Goal: Obtain resource: Download file/media

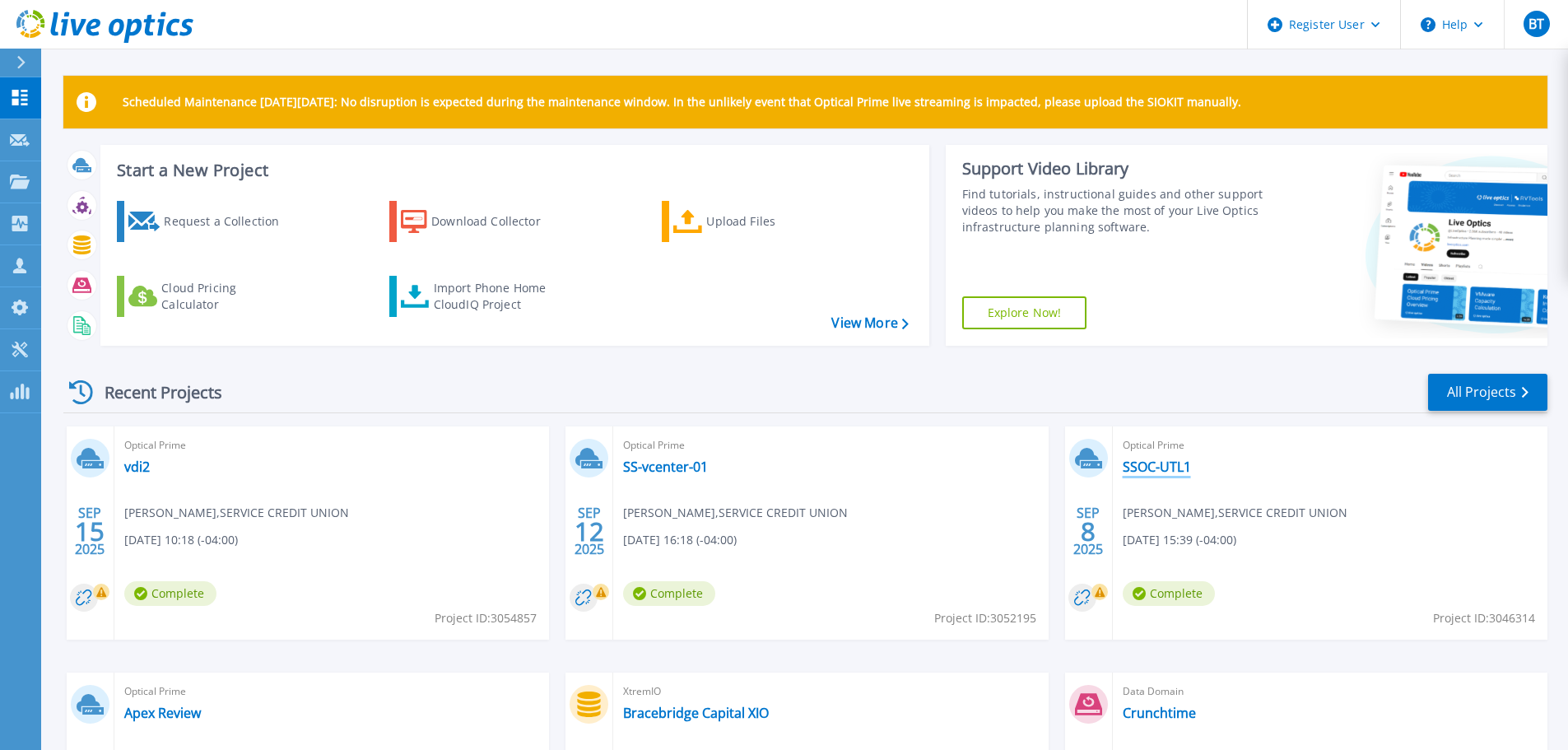
click at [1176, 468] on link "SSOC-UTL1" at bounding box center [1157, 467] width 68 height 16
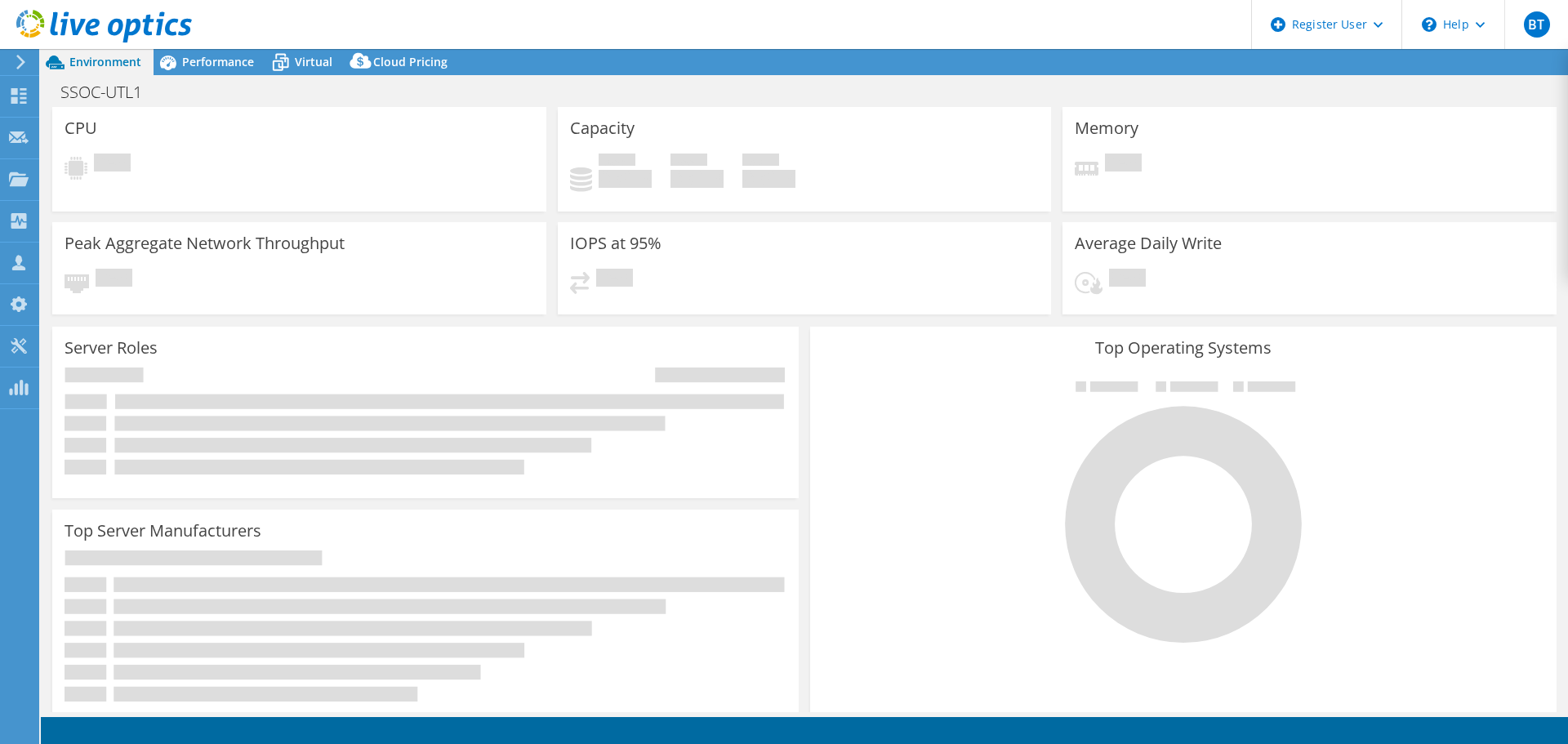
select select "USD"
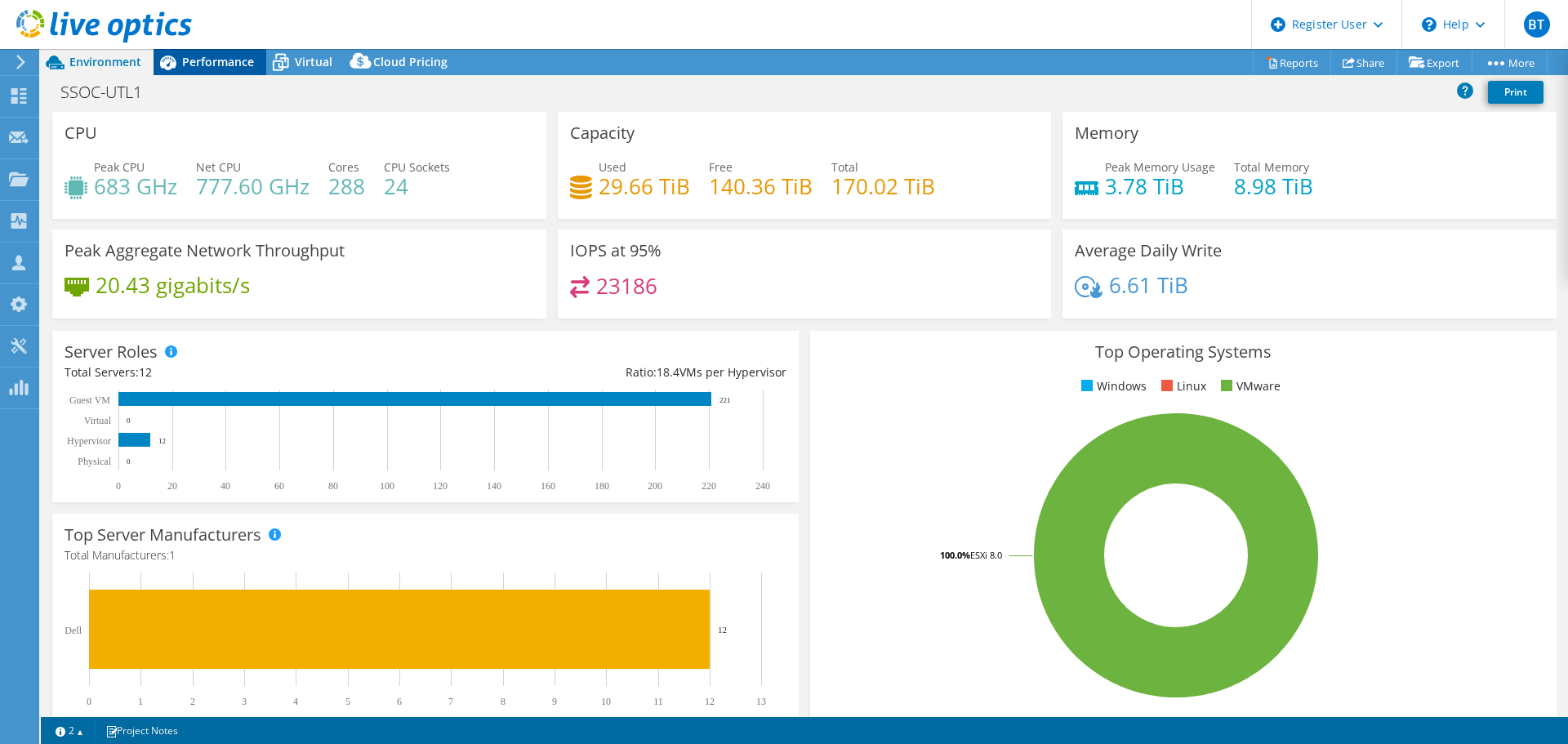
click at [198, 66] on span "Performance" at bounding box center [217, 62] width 72 height 16
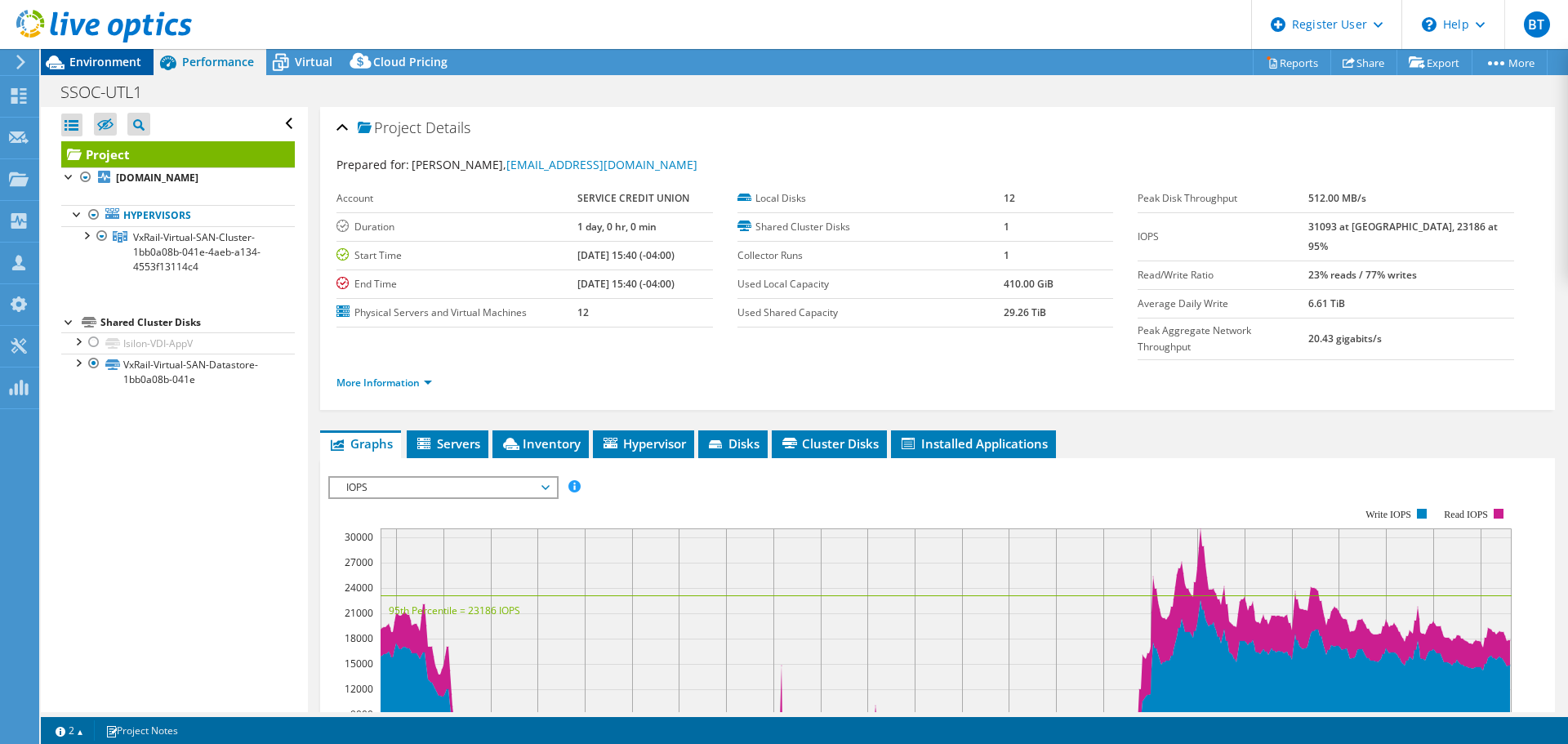
click at [130, 61] on span "Environment" at bounding box center [105, 62] width 72 height 16
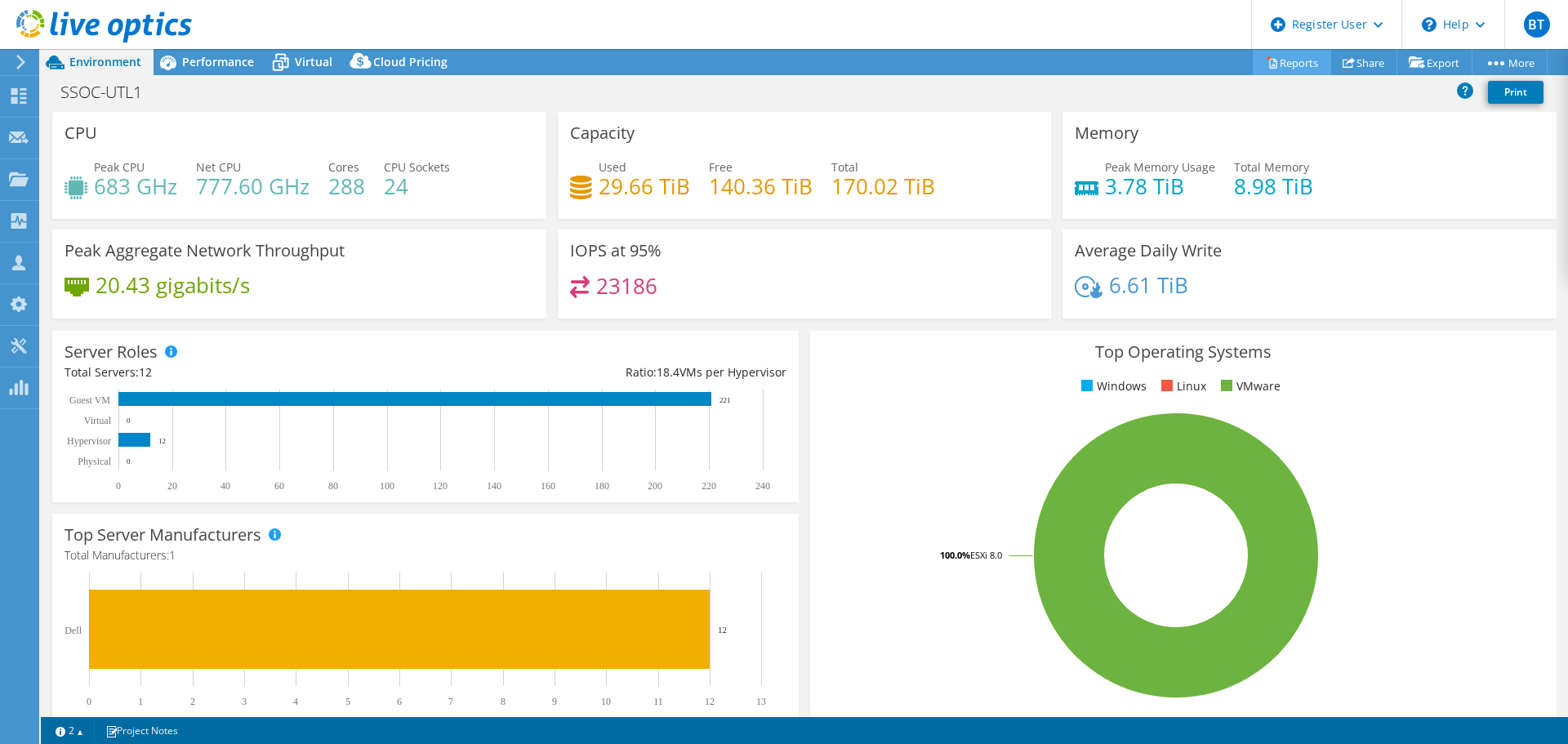
click at [1290, 62] on link "Reports" at bounding box center [1291, 62] width 78 height 26
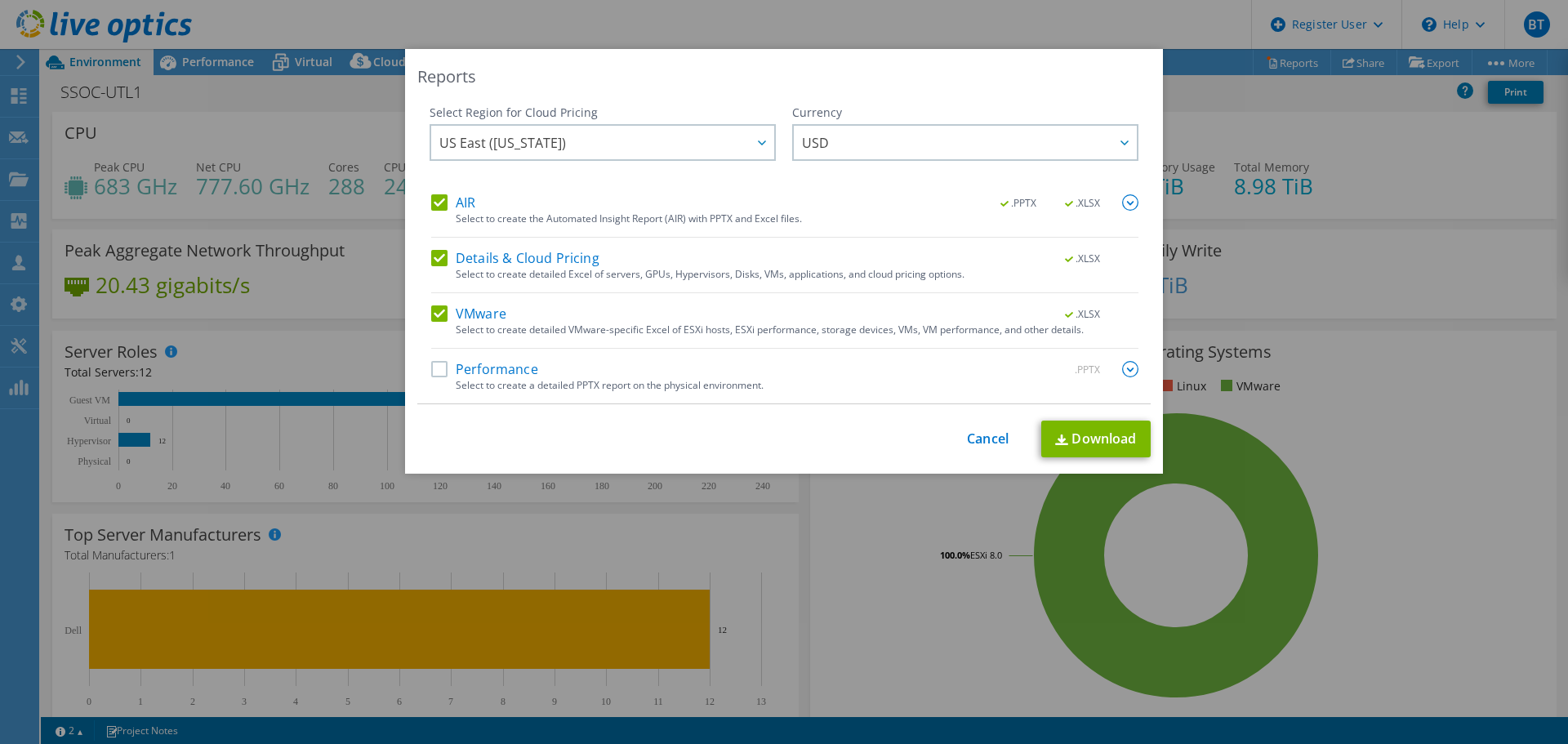
click at [433, 369] on label "Performance" at bounding box center [484, 369] width 107 height 16
click at [0, 0] on input "Performance" at bounding box center [0, 0] width 0 height 0
click at [1095, 445] on link "Download" at bounding box center [1096, 438] width 109 height 36
drag, startPoint x: 986, startPoint y: 432, endPoint x: 981, endPoint y: 420, distance: 13.0
click at [986, 432] on link "Cancel" at bounding box center [987, 439] width 42 height 16
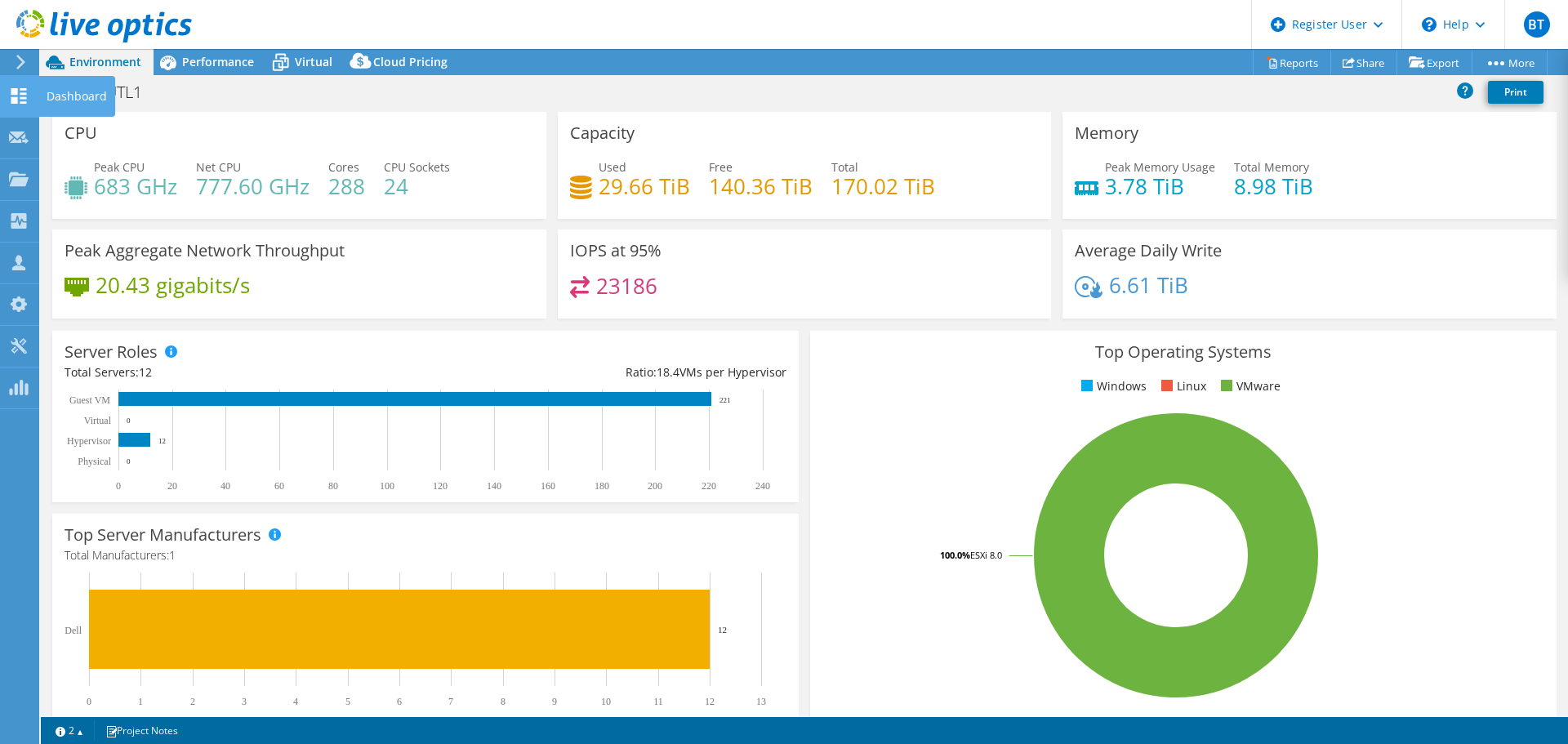
click at [26, 95] on icon at bounding box center [19, 96] width 20 height 16
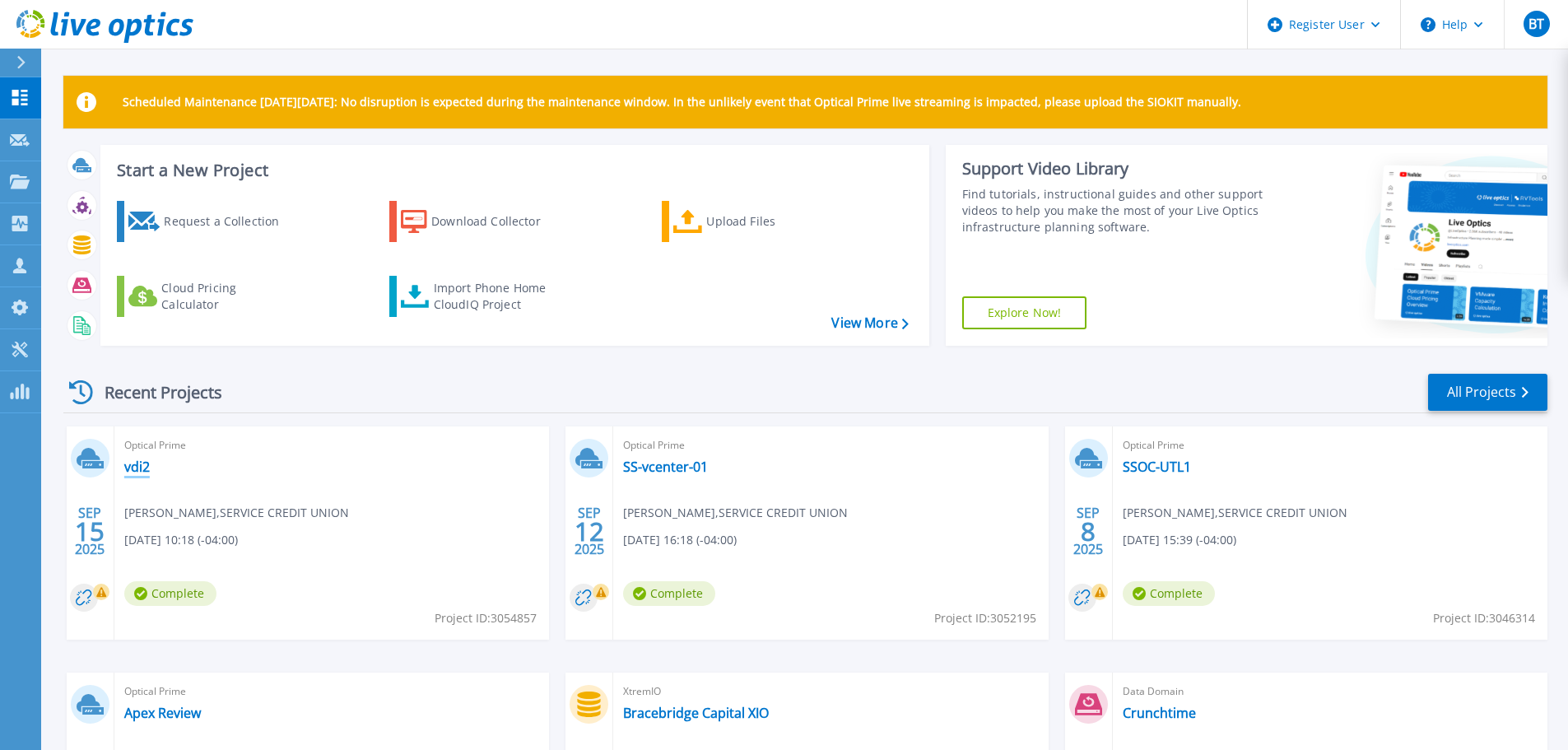
click at [149, 464] on link "vdi2" at bounding box center [137, 467] width 26 height 16
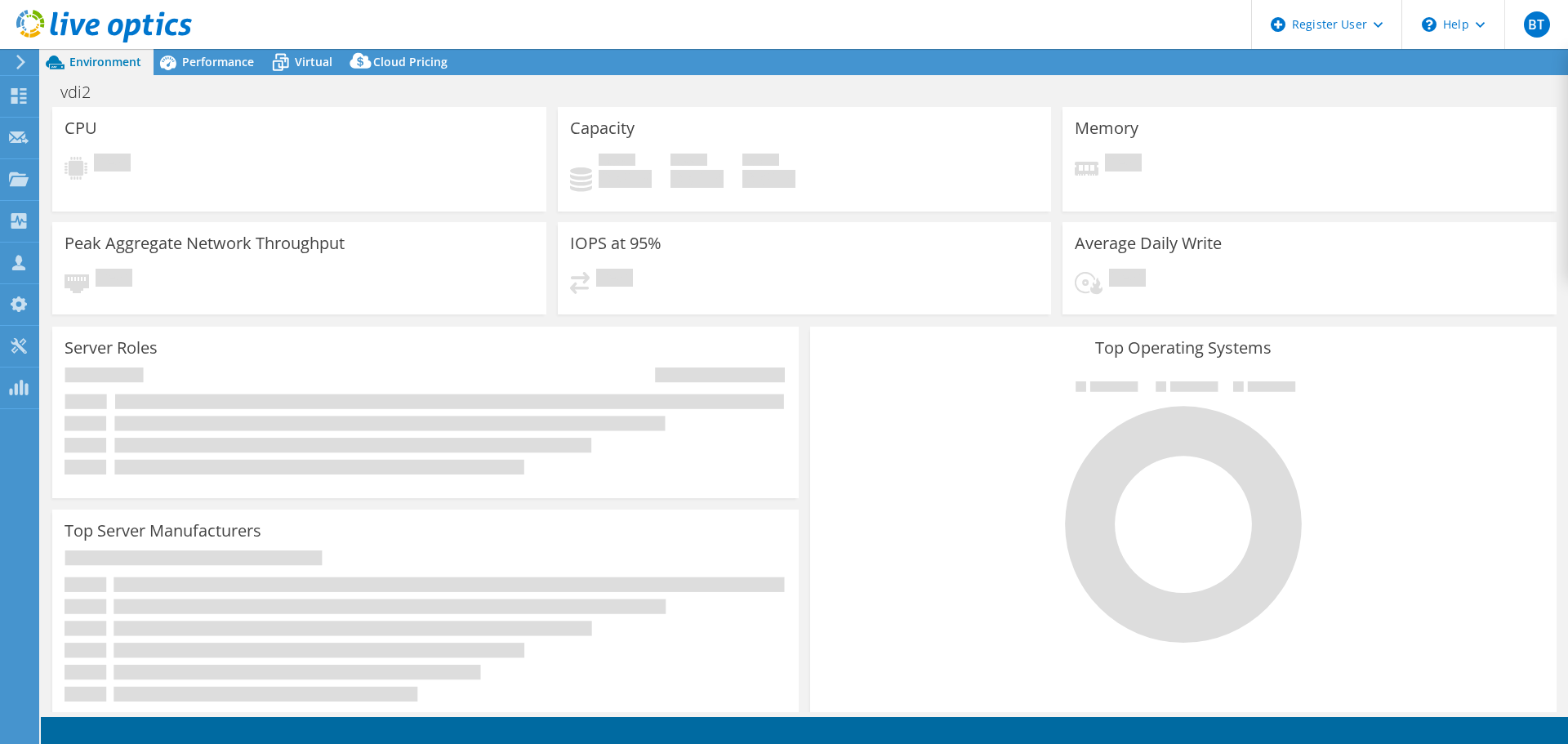
select select "USD"
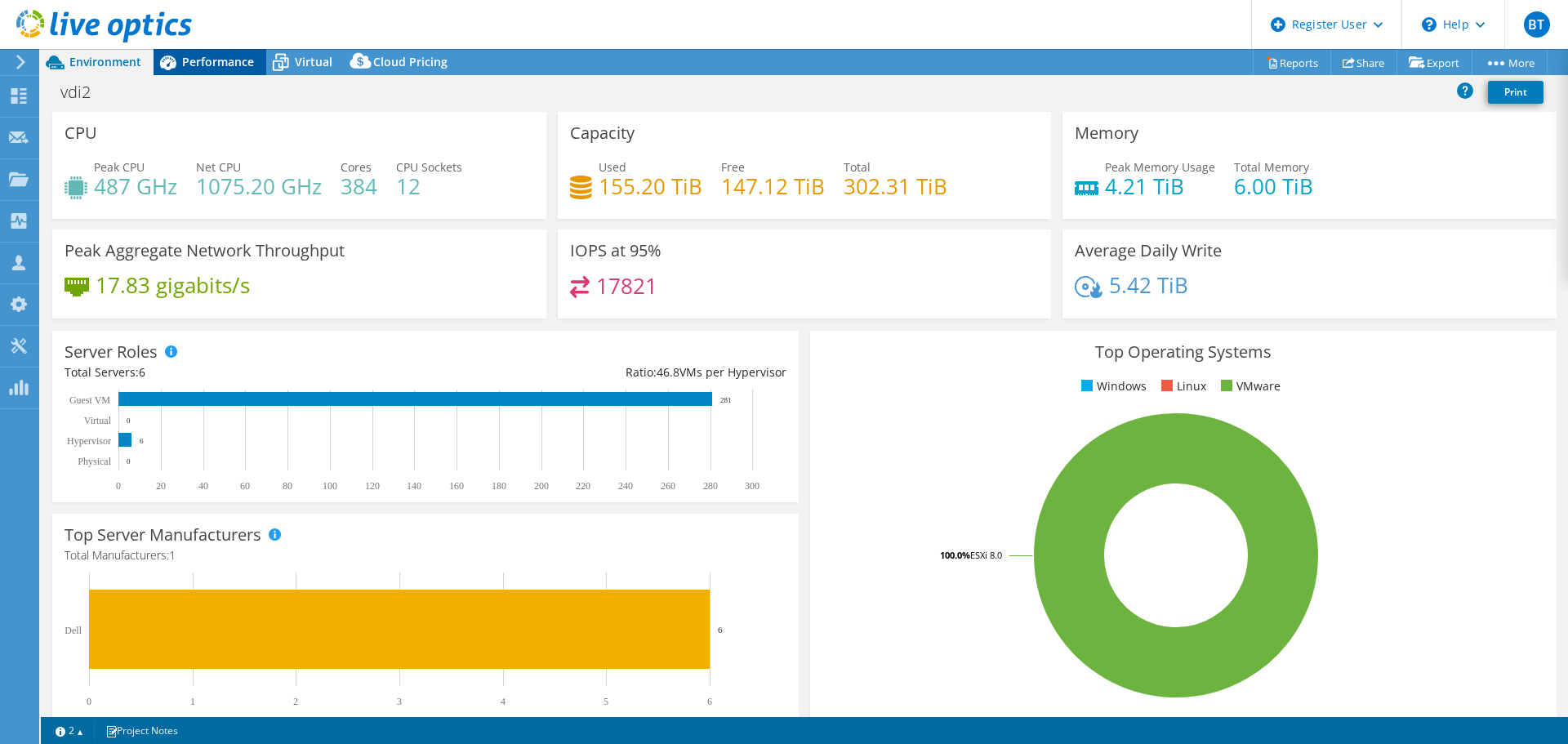
click at [205, 67] on span "Performance" at bounding box center [217, 62] width 72 height 16
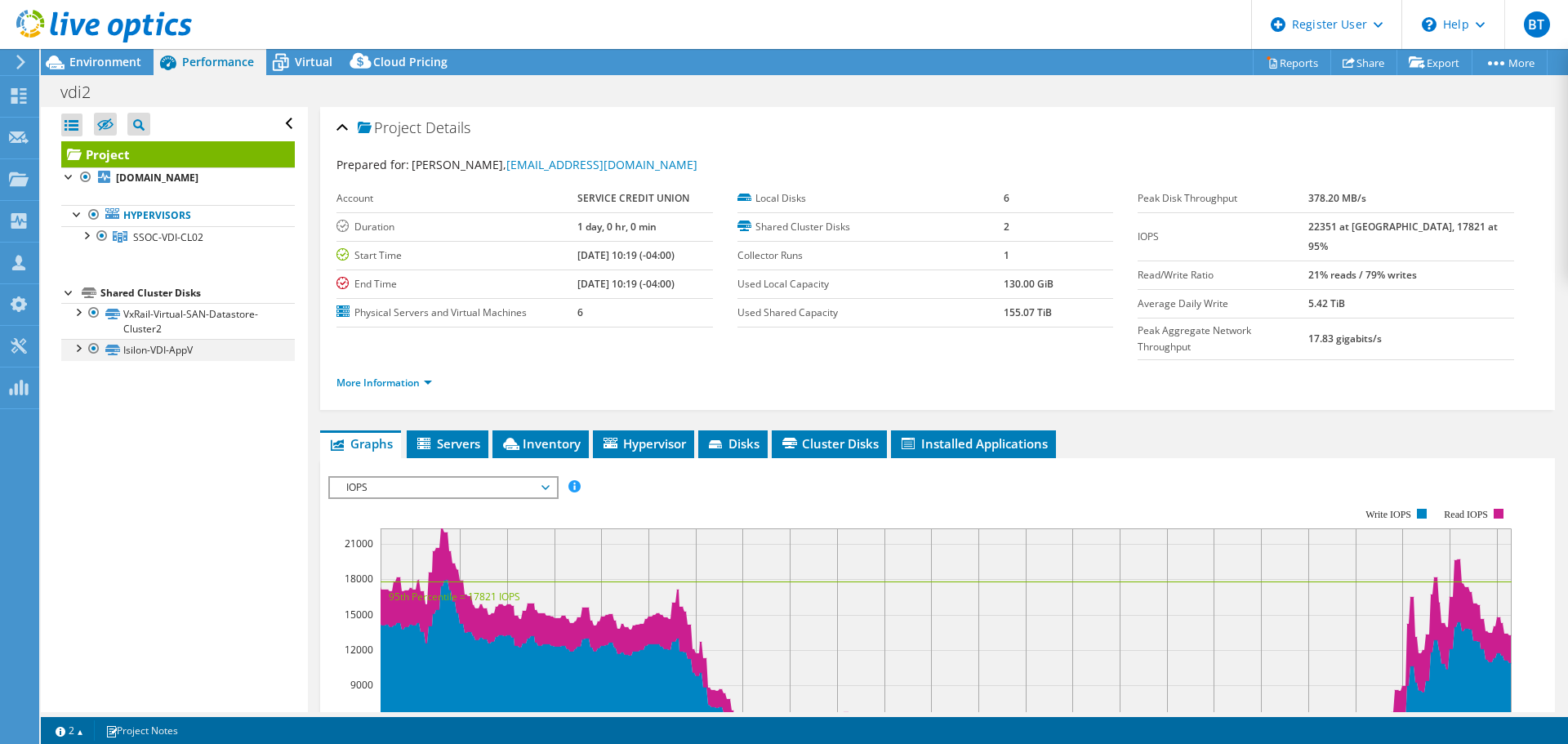
click at [91, 344] on div at bounding box center [94, 349] width 16 height 20
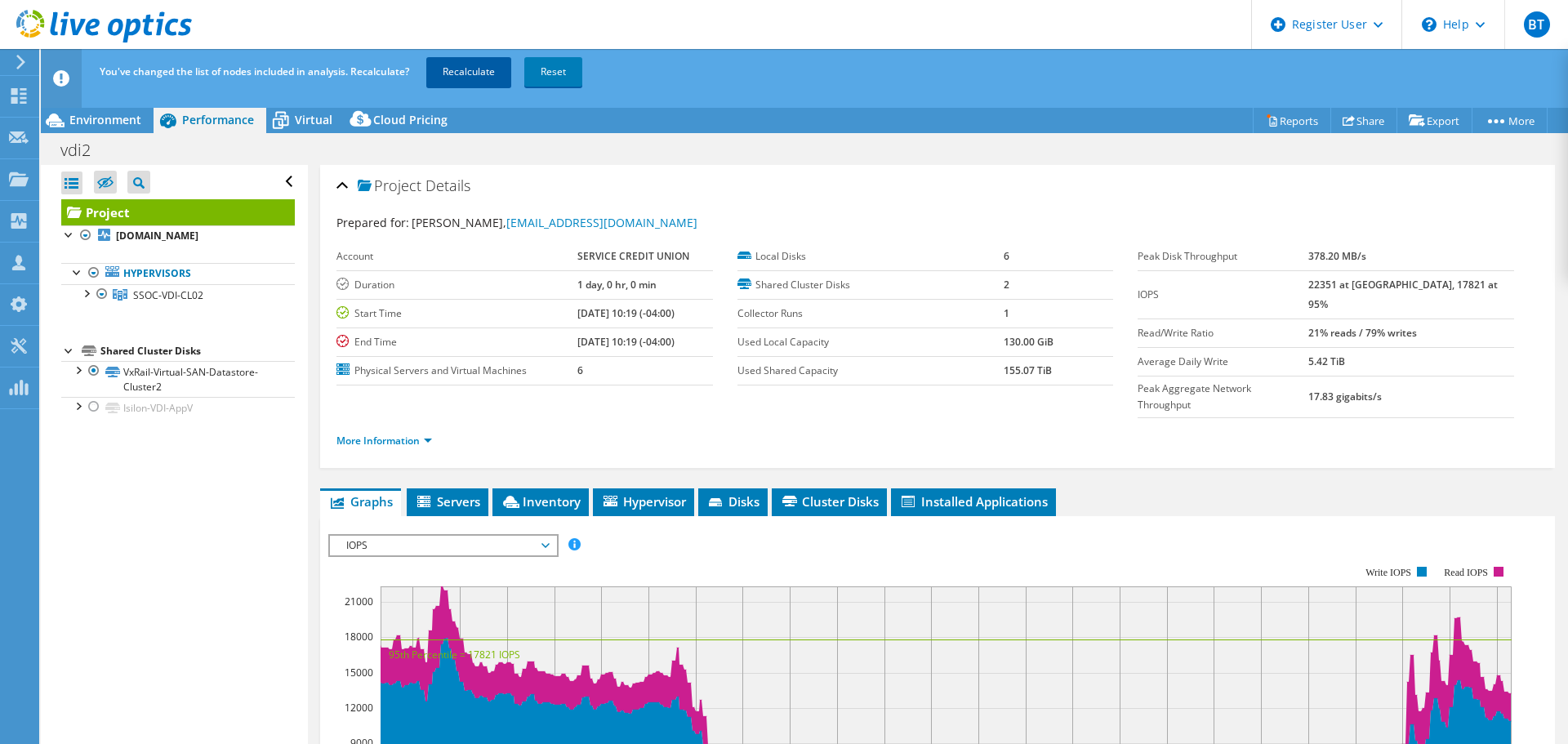
click at [493, 60] on link "Recalculate" at bounding box center [469, 71] width 85 height 29
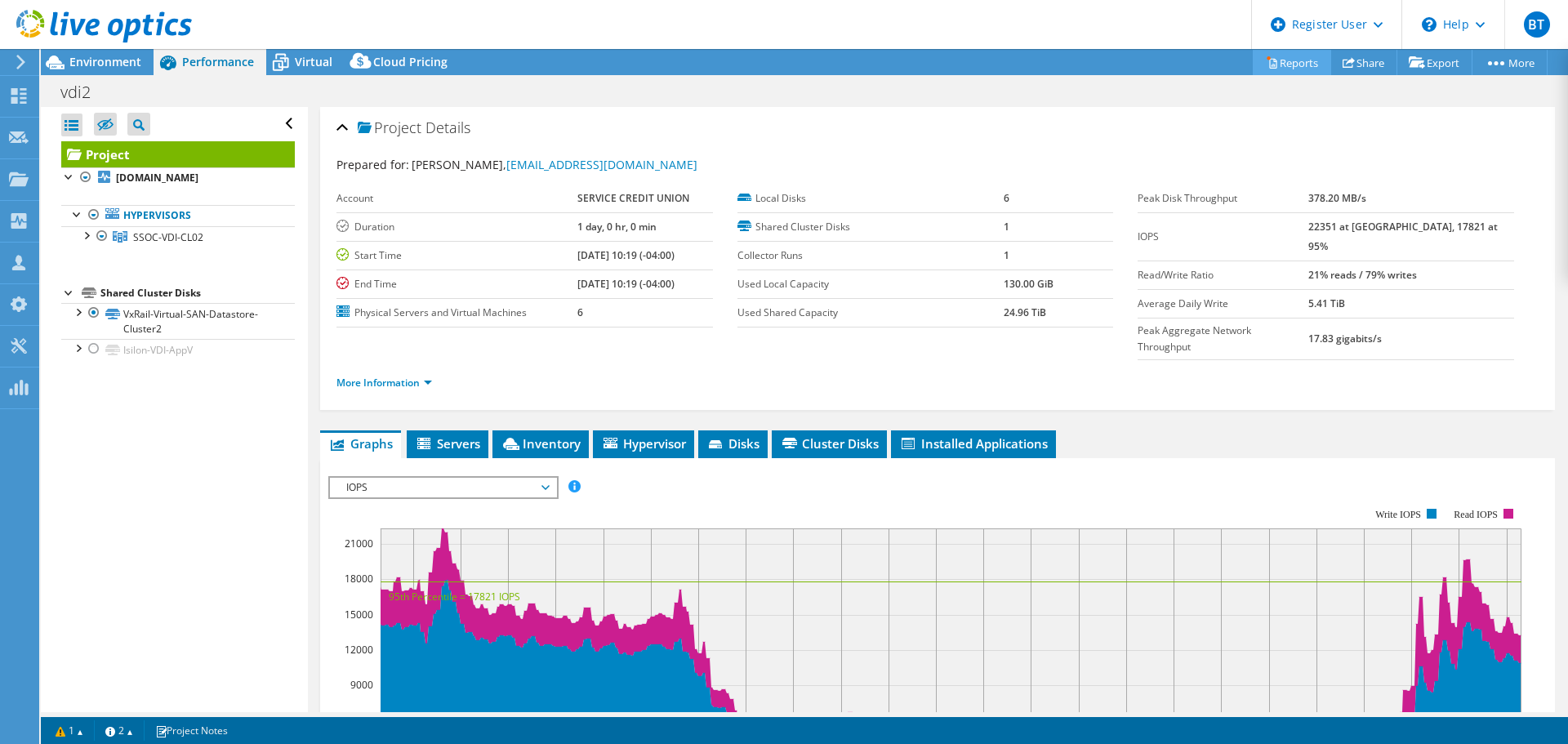
click at [1271, 57] on link "Reports" at bounding box center [1291, 62] width 78 height 26
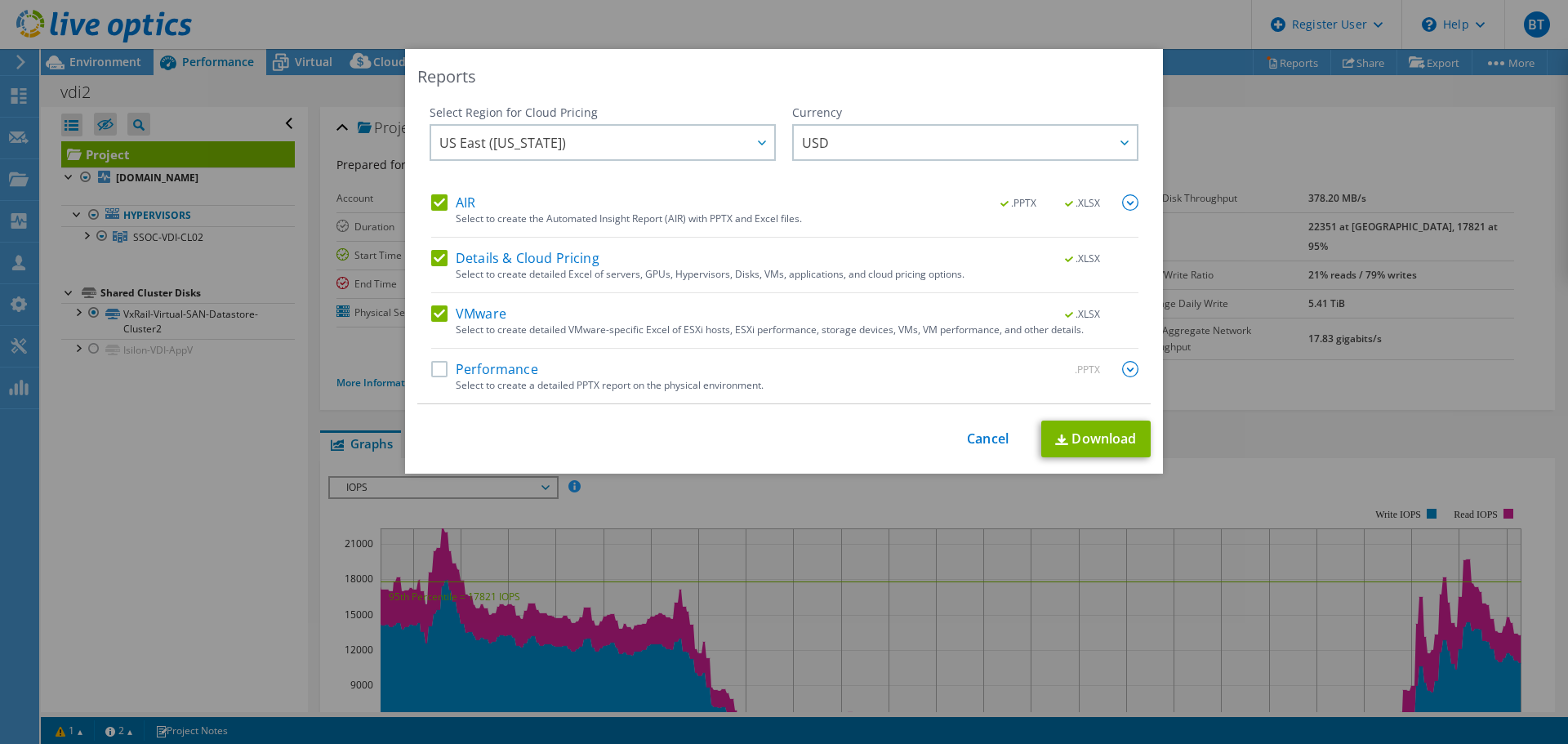
click at [439, 362] on label "Performance" at bounding box center [484, 369] width 107 height 16
click at [0, 0] on input "Performance" at bounding box center [0, 0] width 0 height 0
click at [1055, 437] on img at bounding box center [1061, 440] width 13 height 11
click at [985, 435] on link "Cancel" at bounding box center [987, 439] width 42 height 16
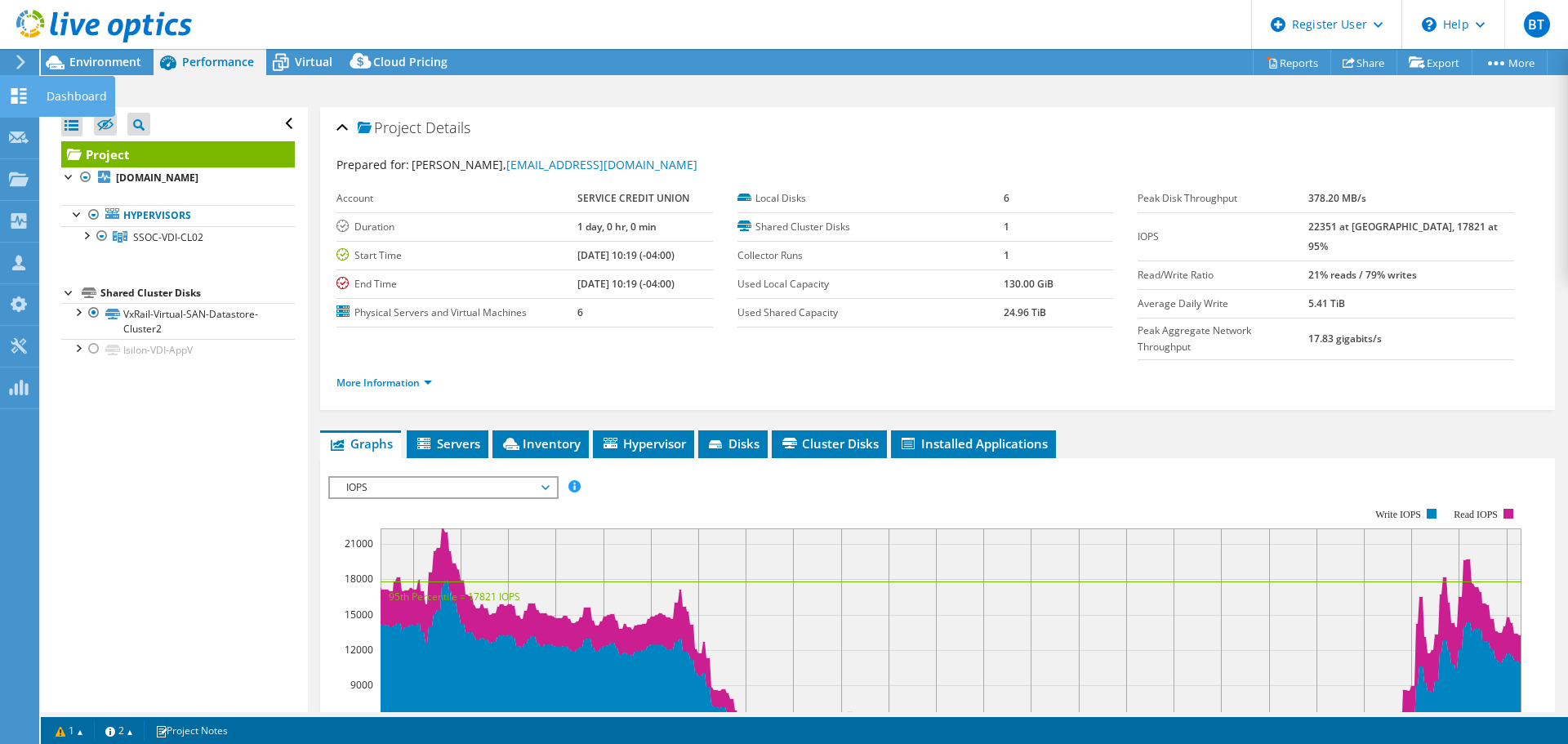
click at [20, 99] on icon at bounding box center [19, 96] width 20 height 16
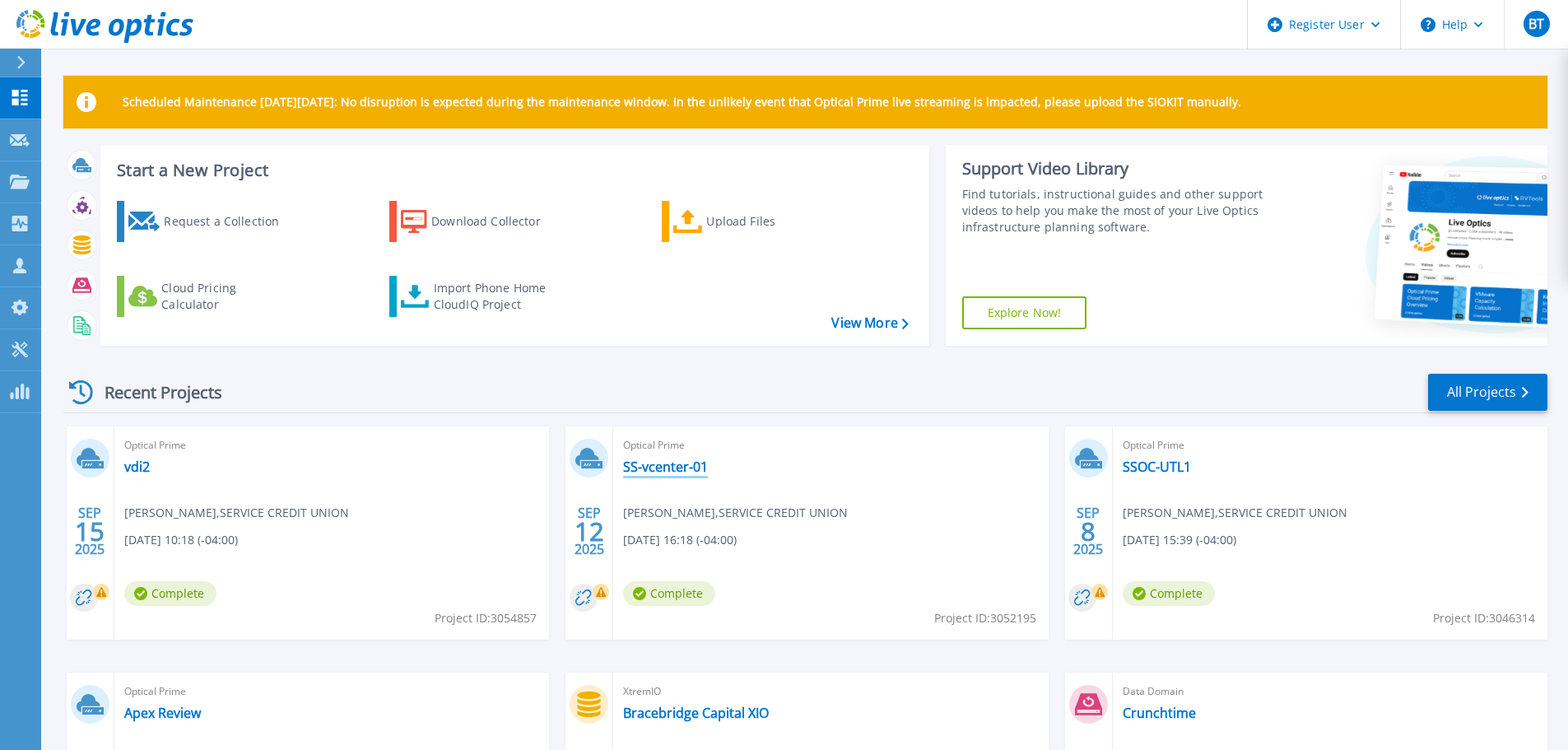
click at [664, 463] on link "SS-vcenter-01" at bounding box center [665, 467] width 85 height 16
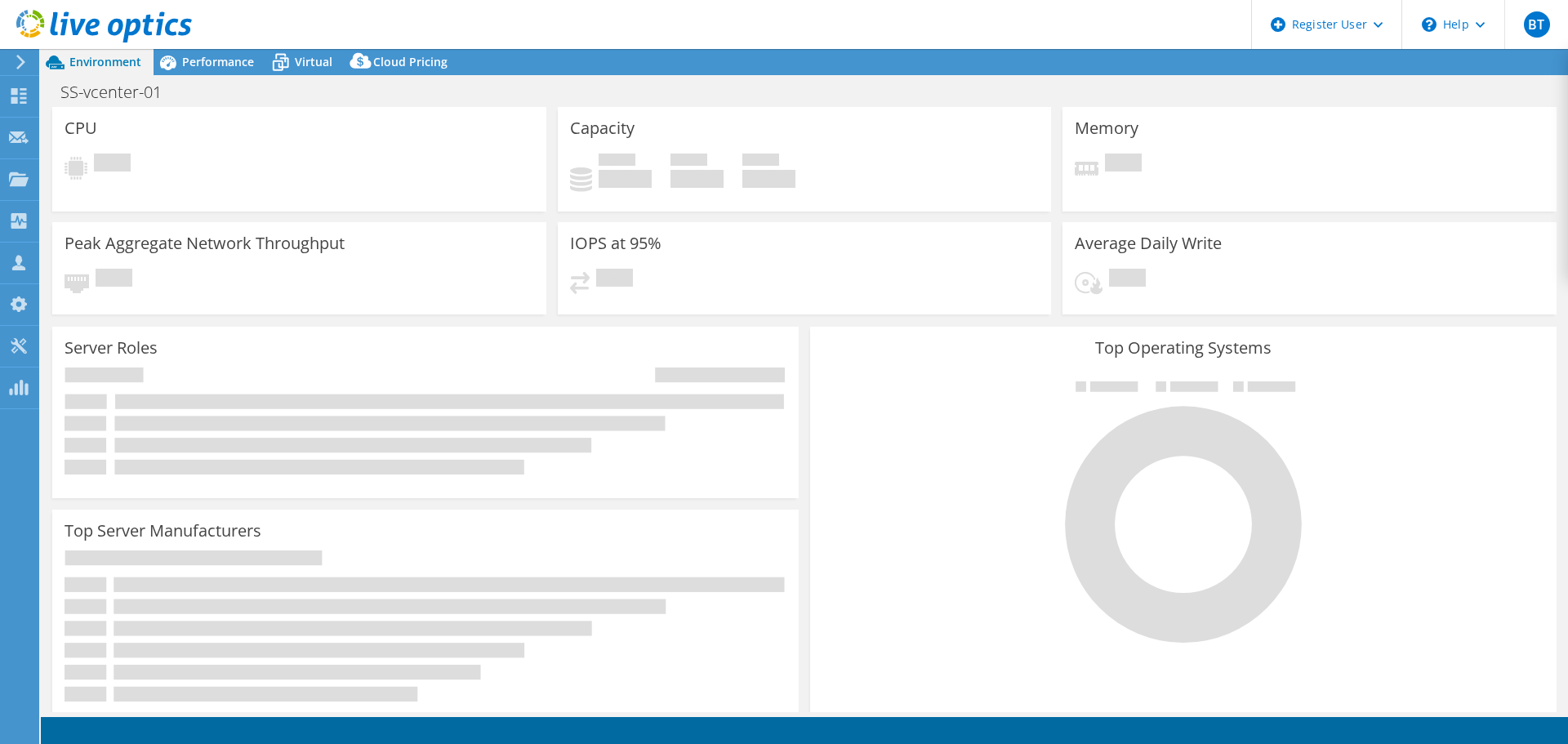
select select "USD"
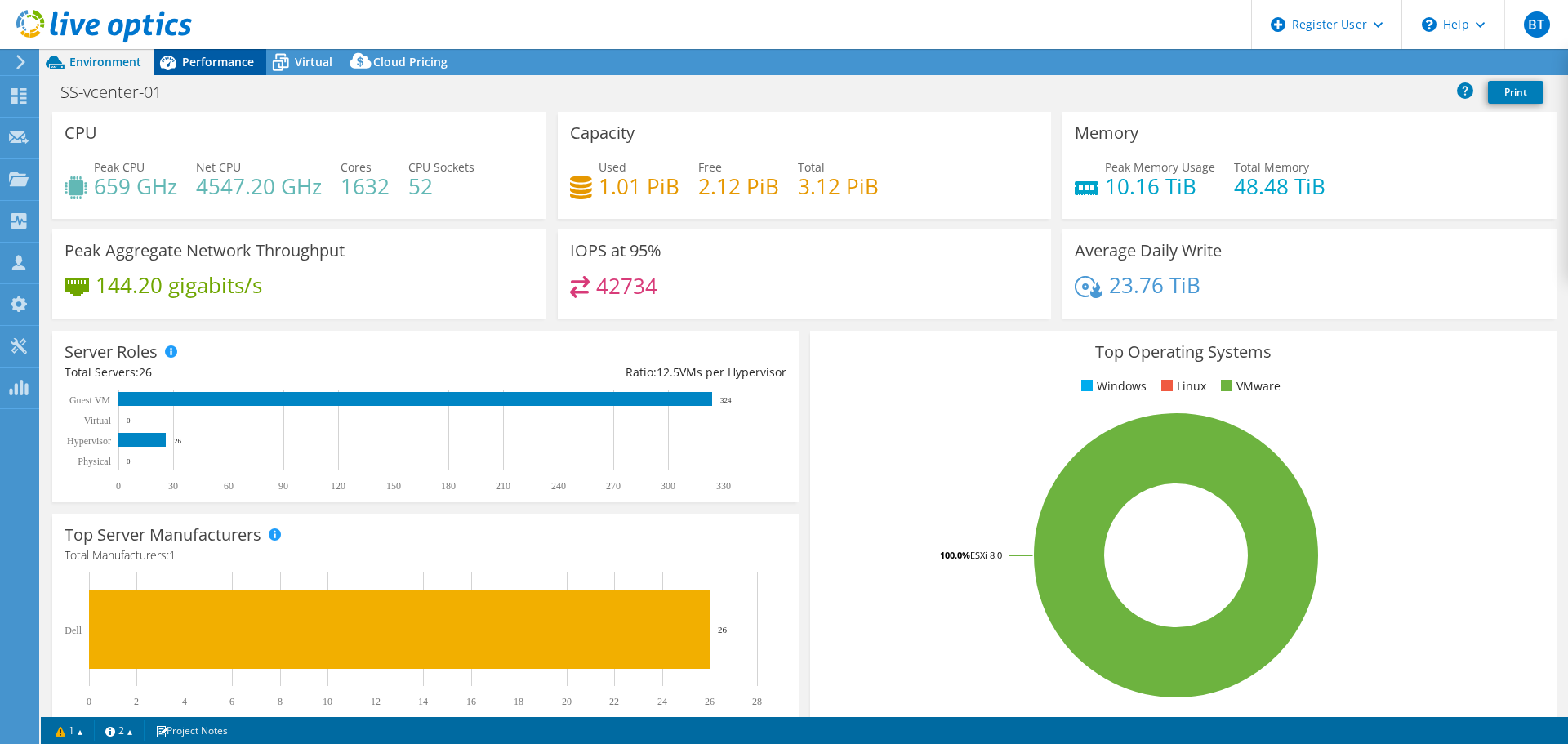
click at [224, 59] on span "Performance" at bounding box center [217, 62] width 72 height 16
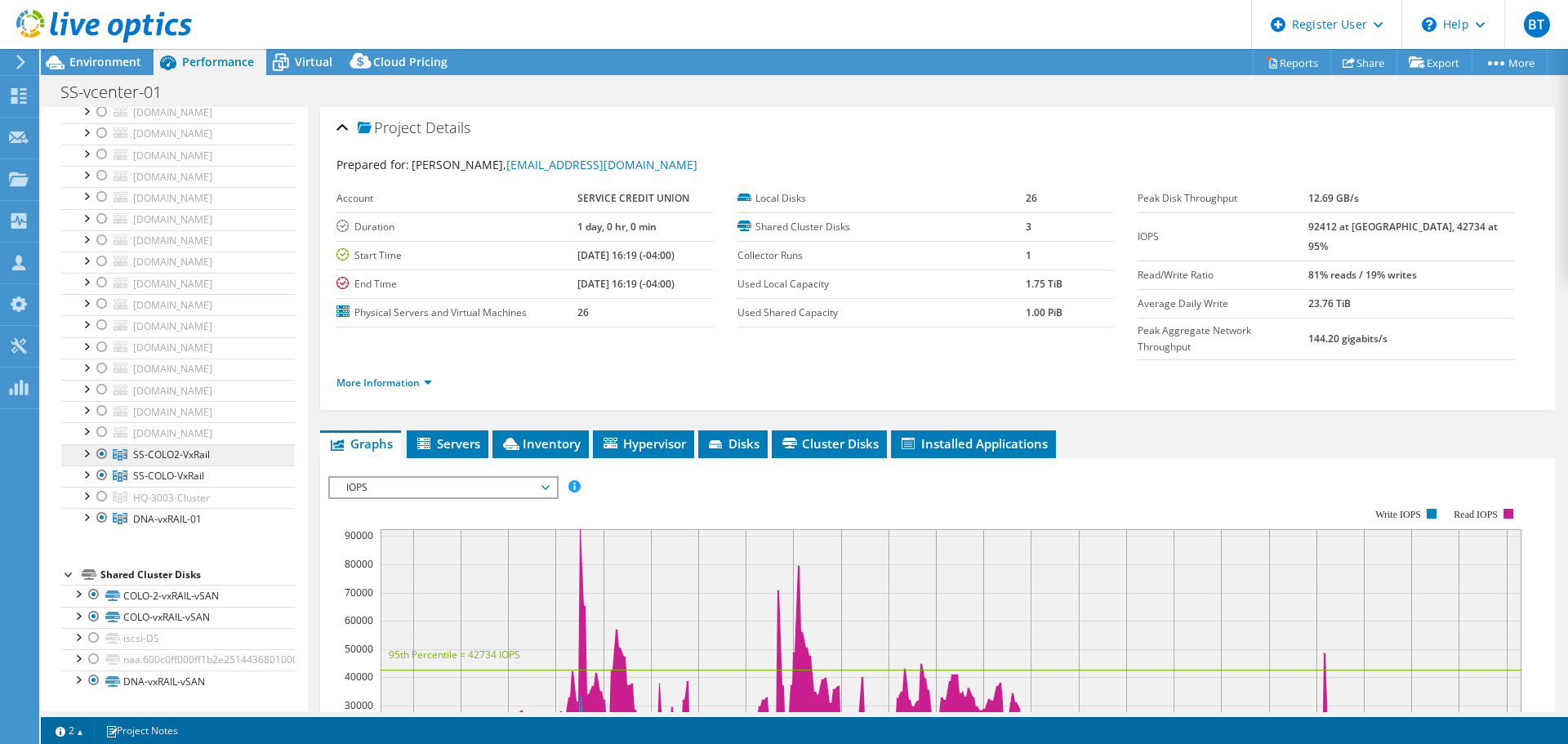
scroll to position [1167, 0]
click at [102, 458] on div at bounding box center [102, 454] width 16 height 20
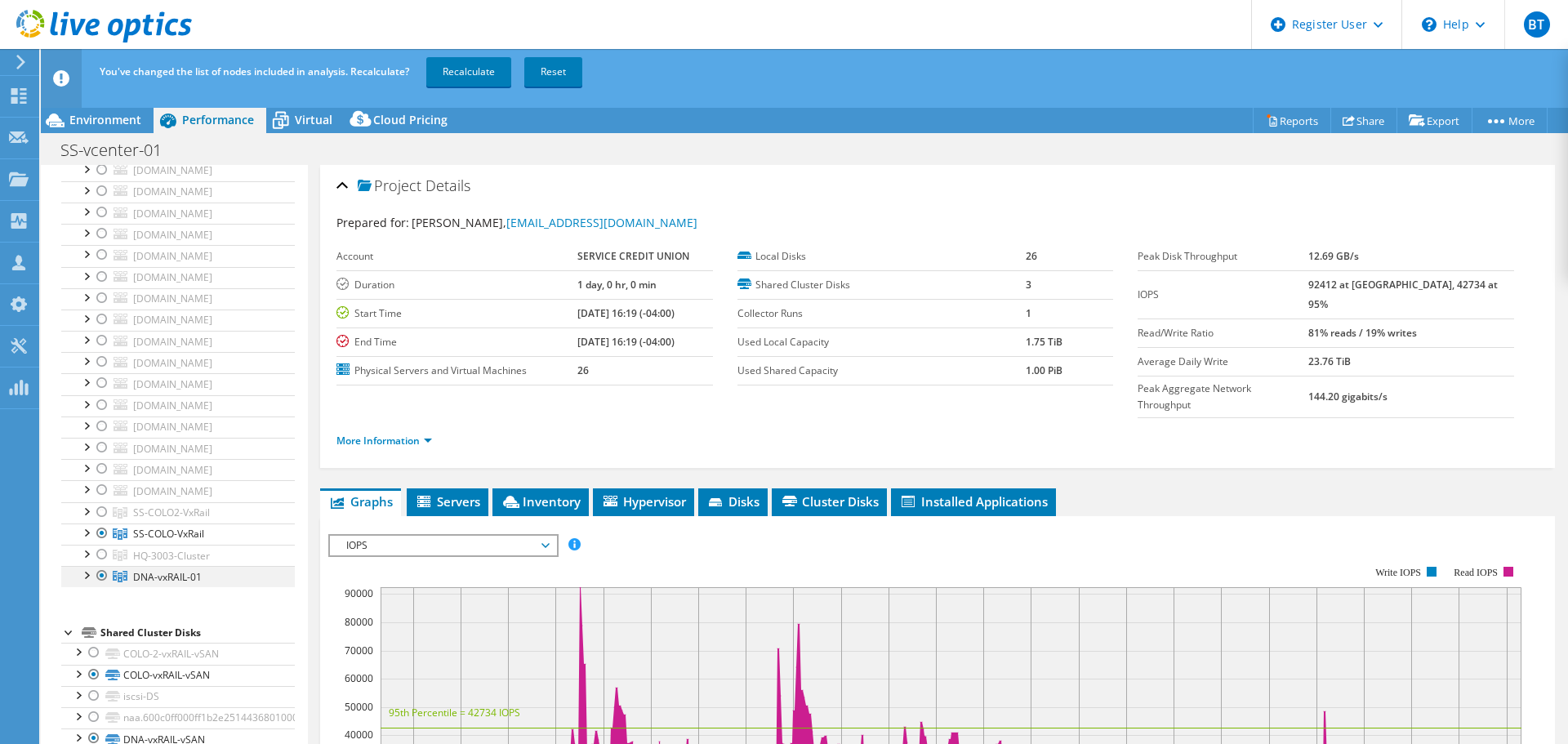
click at [99, 575] on div at bounding box center [102, 576] width 16 height 20
click at [448, 76] on link "Recalculate" at bounding box center [469, 71] width 85 height 29
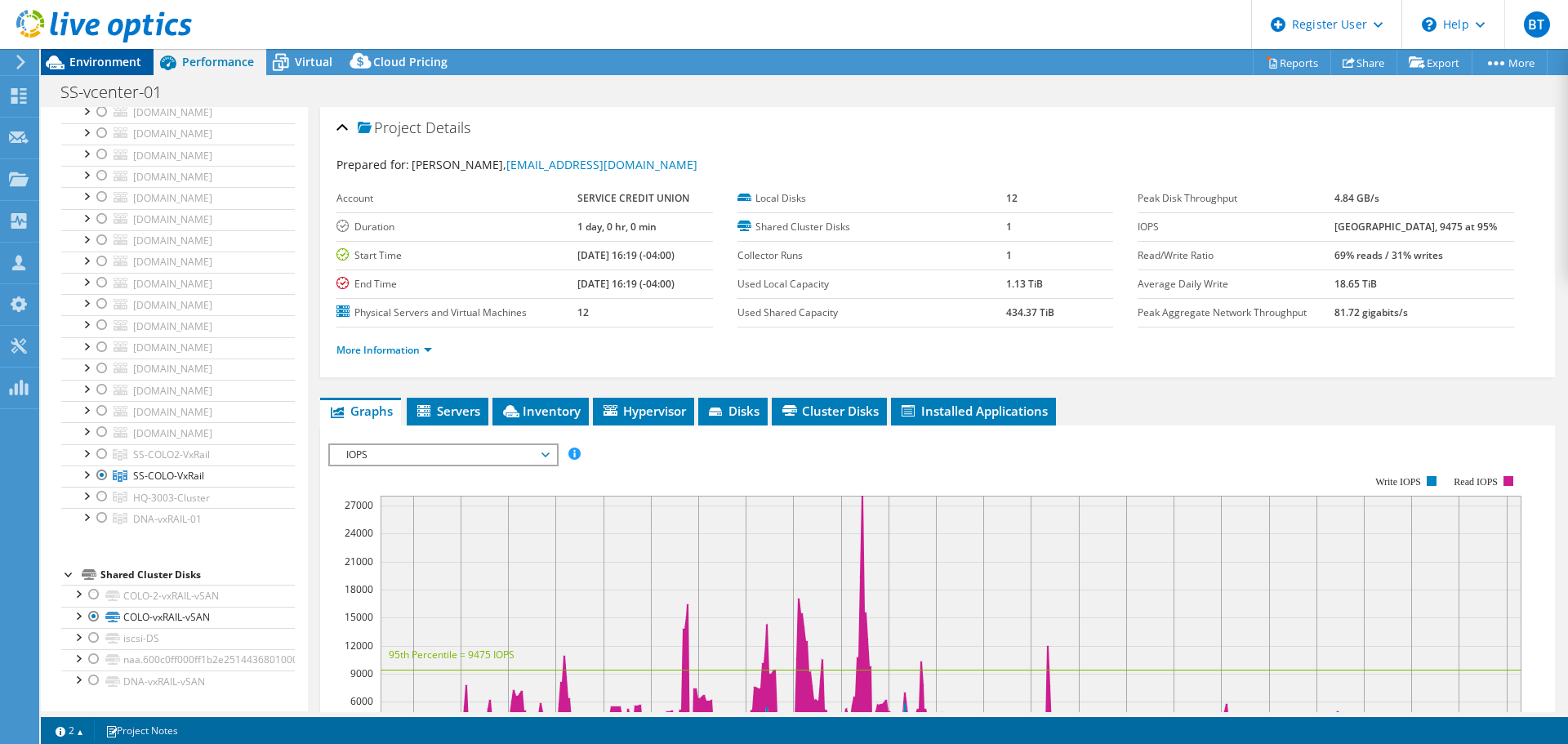
click at [93, 57] on span "Environment" at bounding box center [105, 62] width 72 height 16
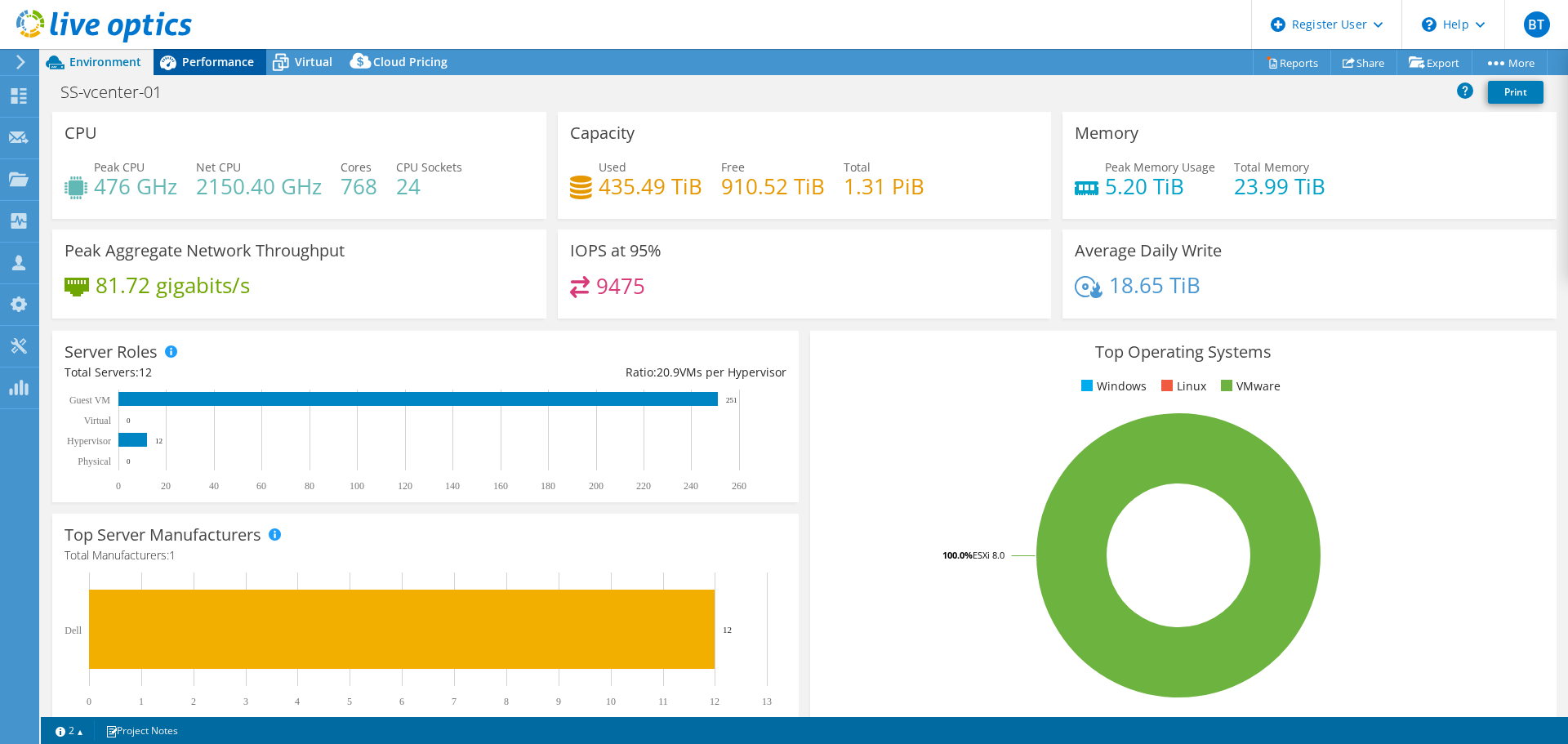
click at [230, 59] on span "Performance" at bounding box center [217, 62] width 72 height 16
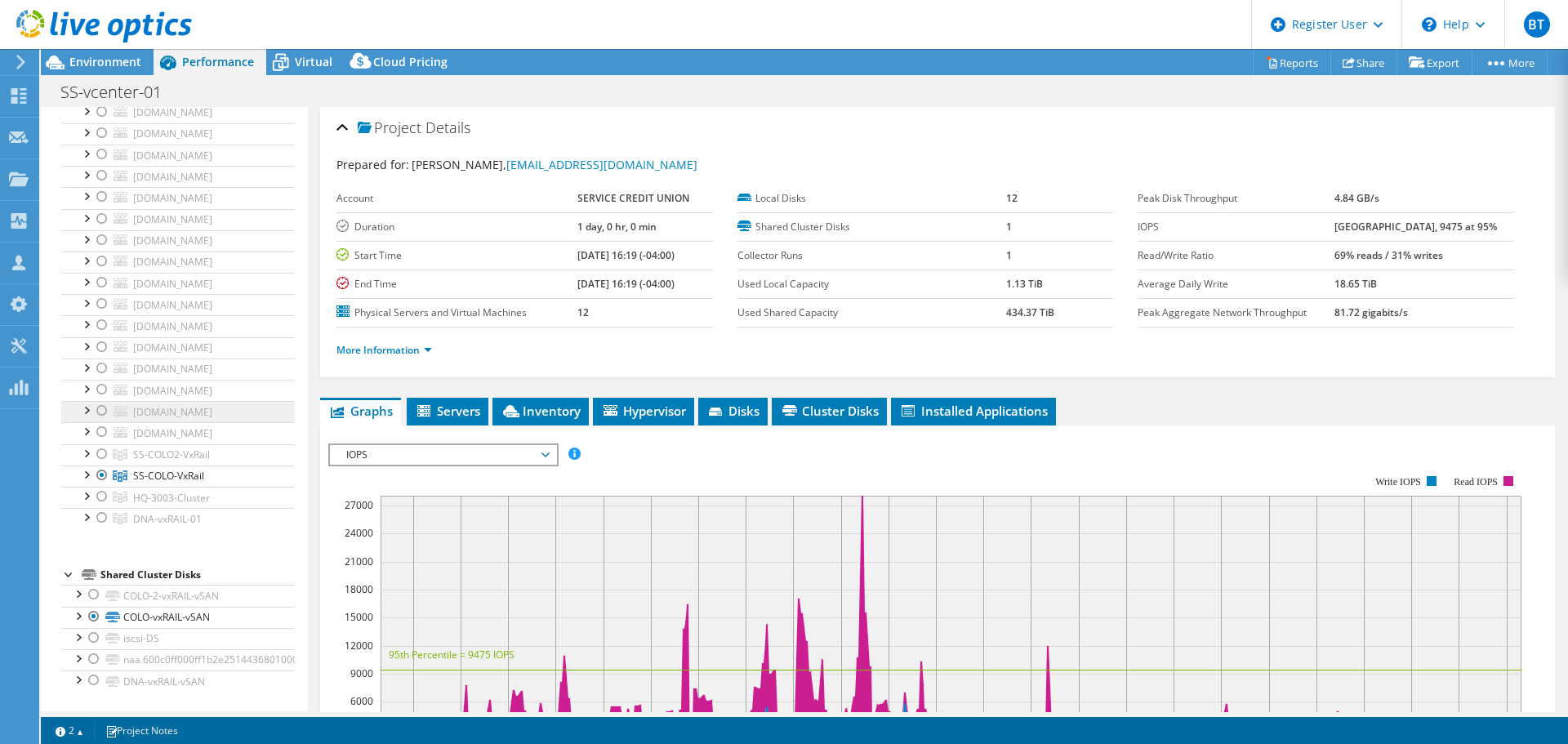
scroll to position [595, 0]
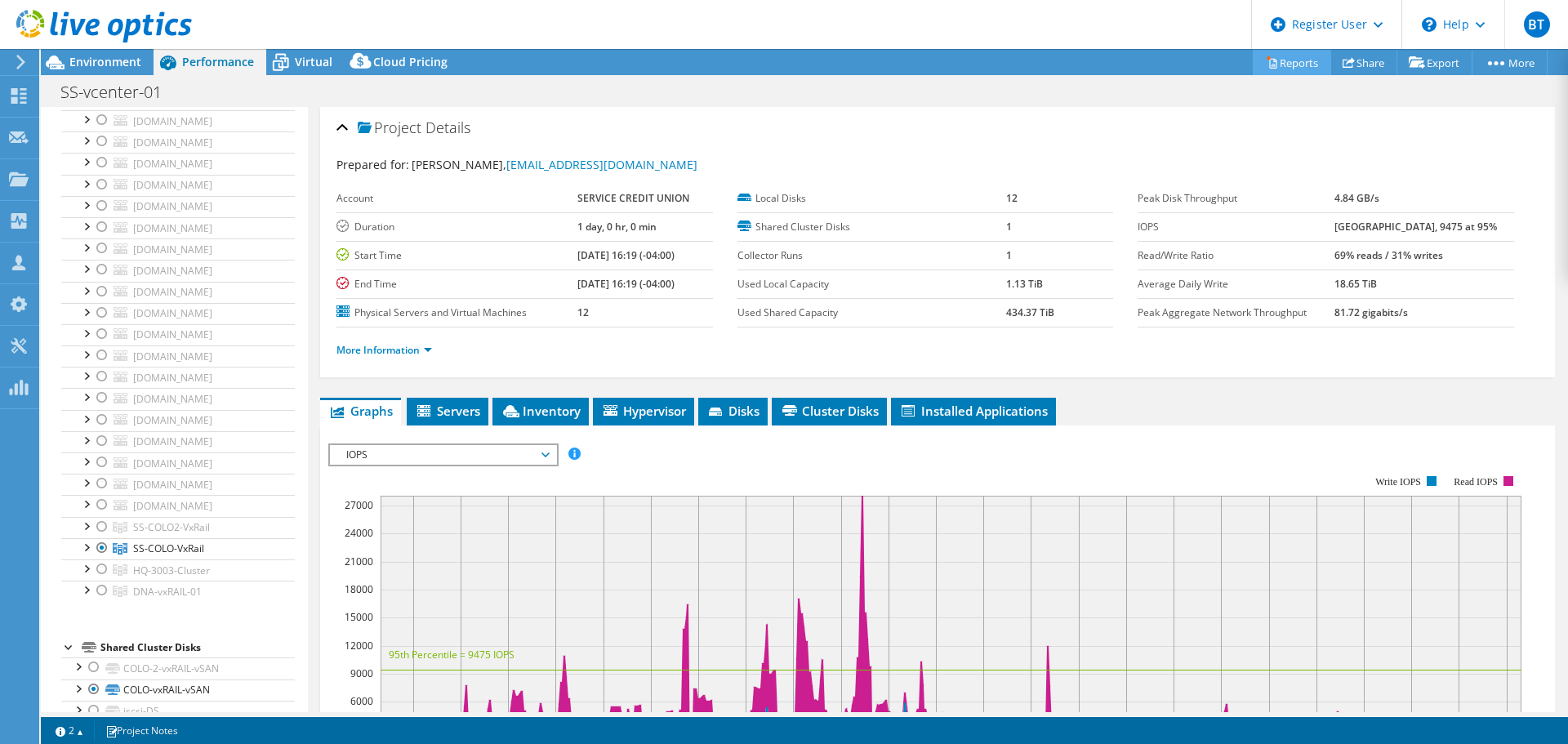
click at [1270, 65] on link "Reports" at bounding box center [1291, 62] width 78 height 26
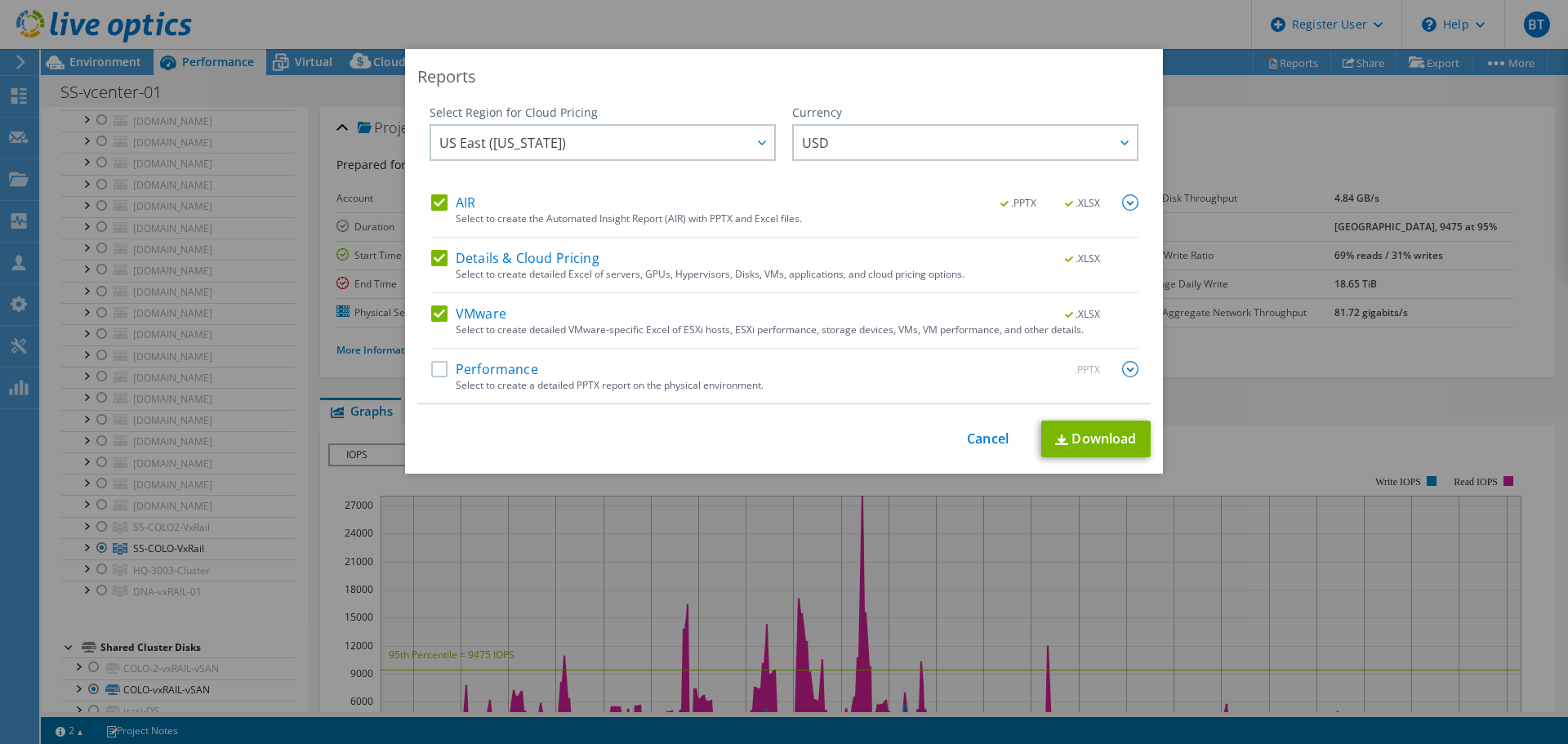
click at [442, 367] on label "Performance" at bounding box center [484, 369] width 107 height 16
click at [0, 0] on input "Performance" at bounding box center [0, 0] width 0 height 0
click at [1080, 434] on link "Download" at bounding box center [1096, 438] width 109 height 36
click at [975, 435] on link "Cancel" at bounding box center [987, 439] width 42 height 16
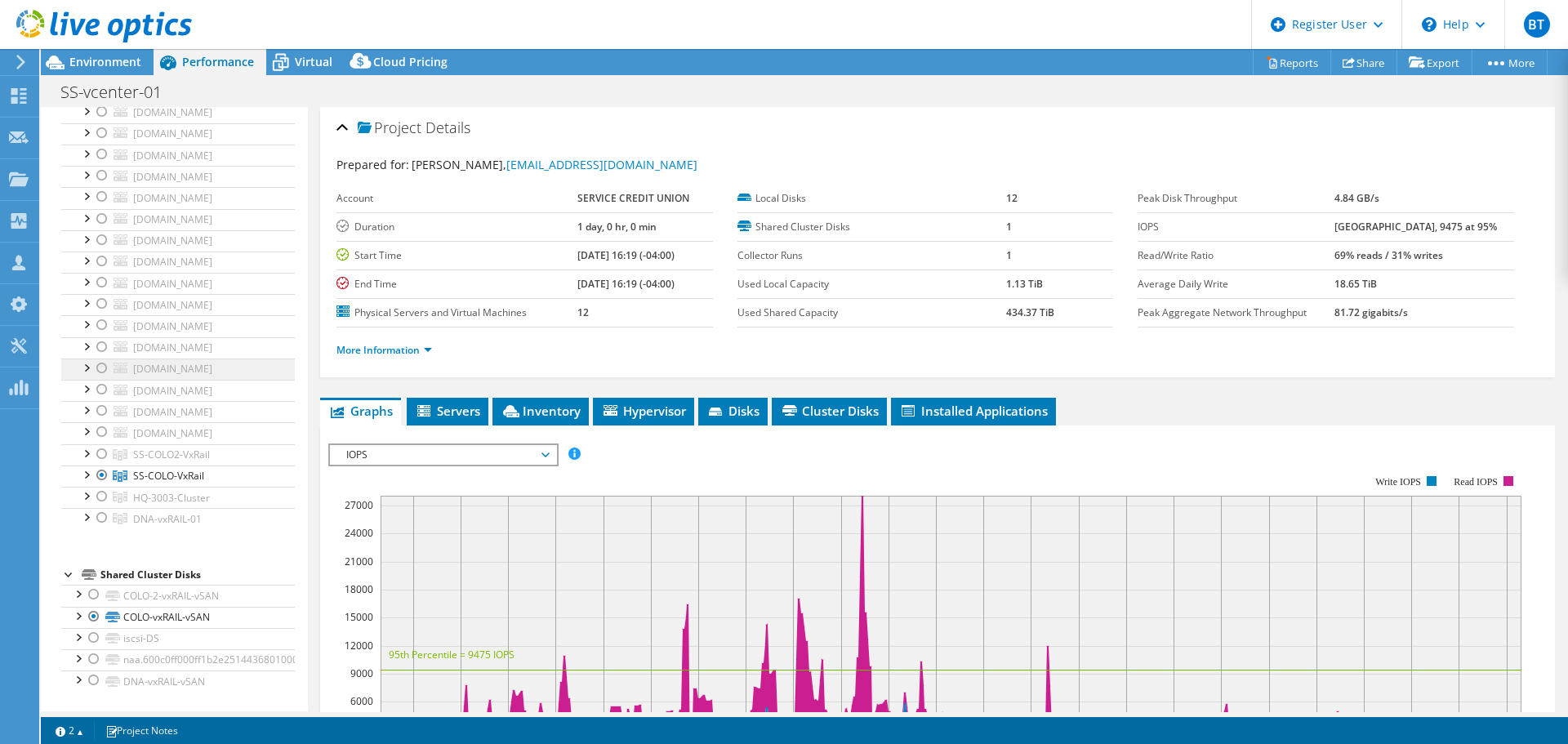
scroll to position [1167, 0]
click at [105, 456] on div at bounding box center [102, 454] width 16 height 20
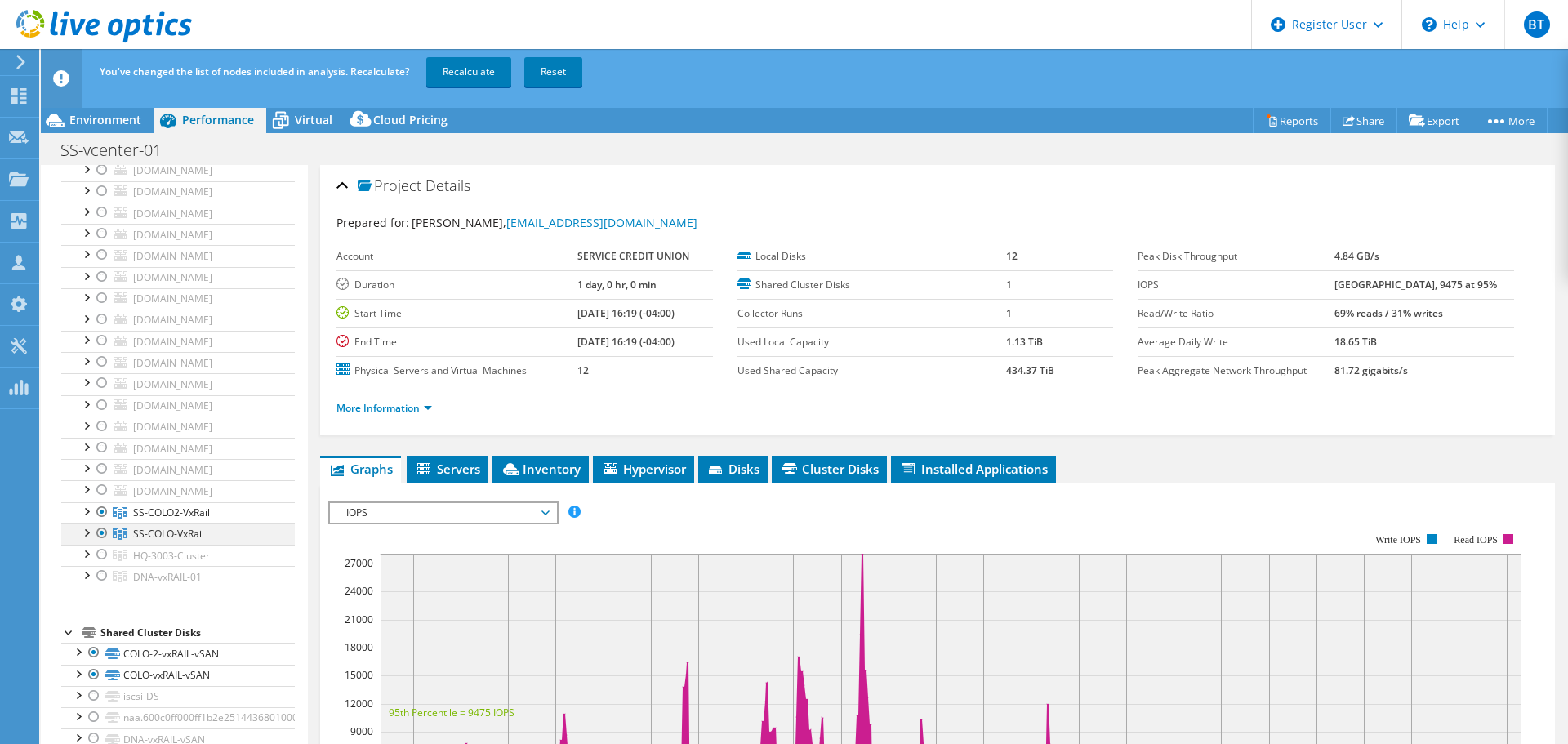
click at [99, 528] on div at bounding box center [102, 534] width 16 height 20
click at [456, 68] on link "Recalculate" at bounding box center [469, 71] width 85 height 29
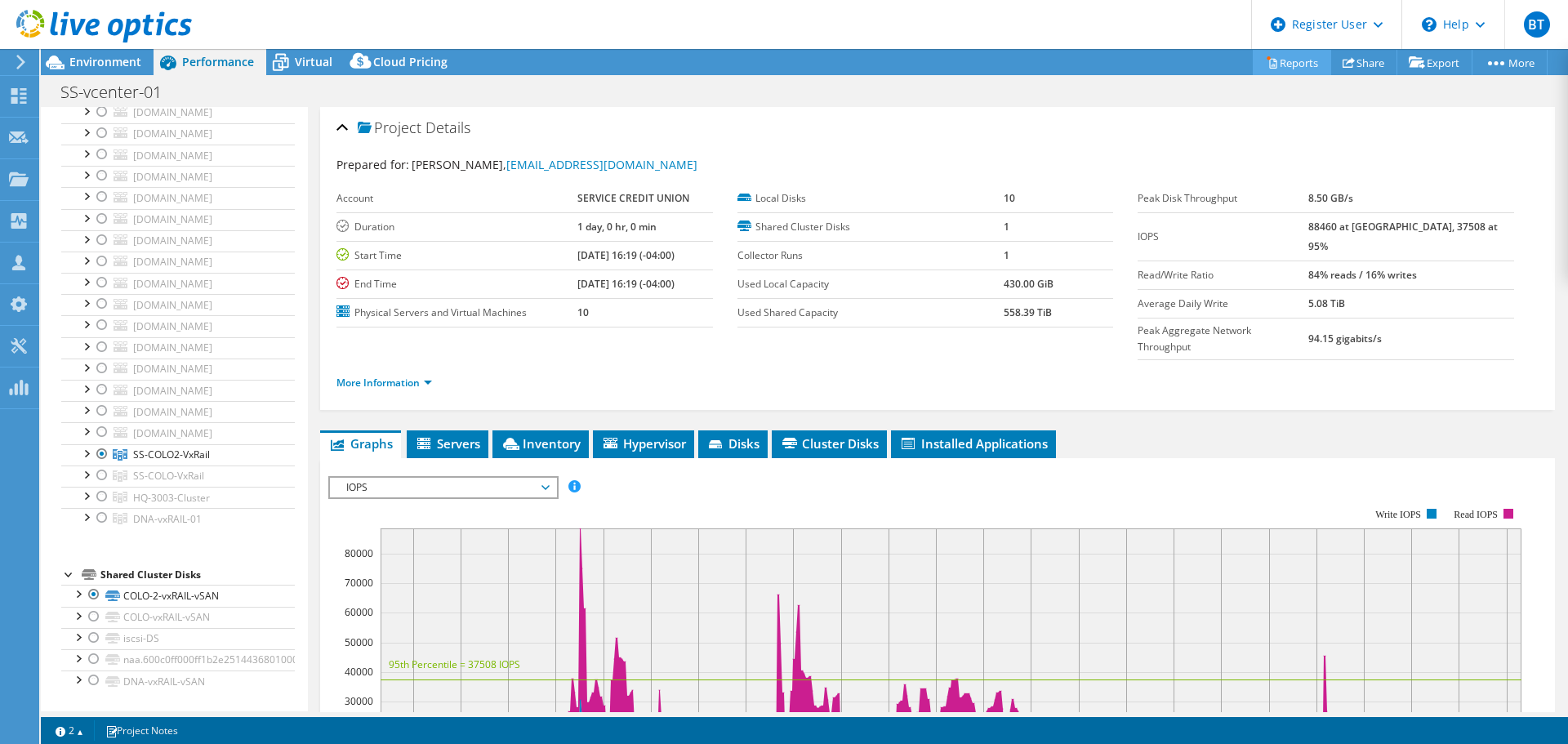
click at [1268, 55] on link "Reports" at bounding box center [1291, 62] width 78 height 26
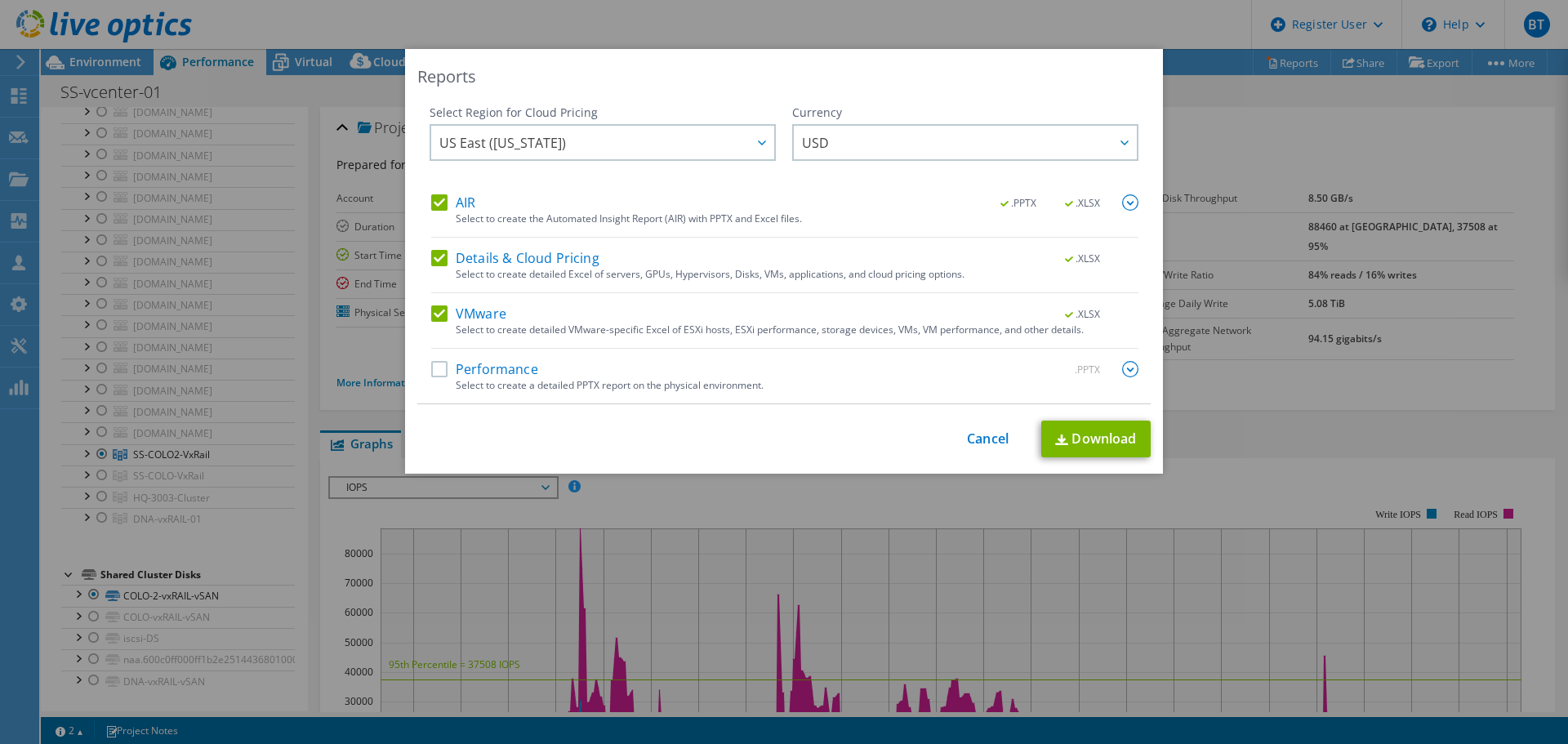
click at [431, 369] on label "Performance" at bounding box center [484, 369] width 107 height 16
click at [0, 0] on input "Performance" at bounding box center [0, 0] width 0 height 0
click at [1057, 441] on img at bounding box center [1061, 440] width 13 height 11
click at [980, 443] on link "Cancel" at bounding box center [987, 439] width 42 height 16
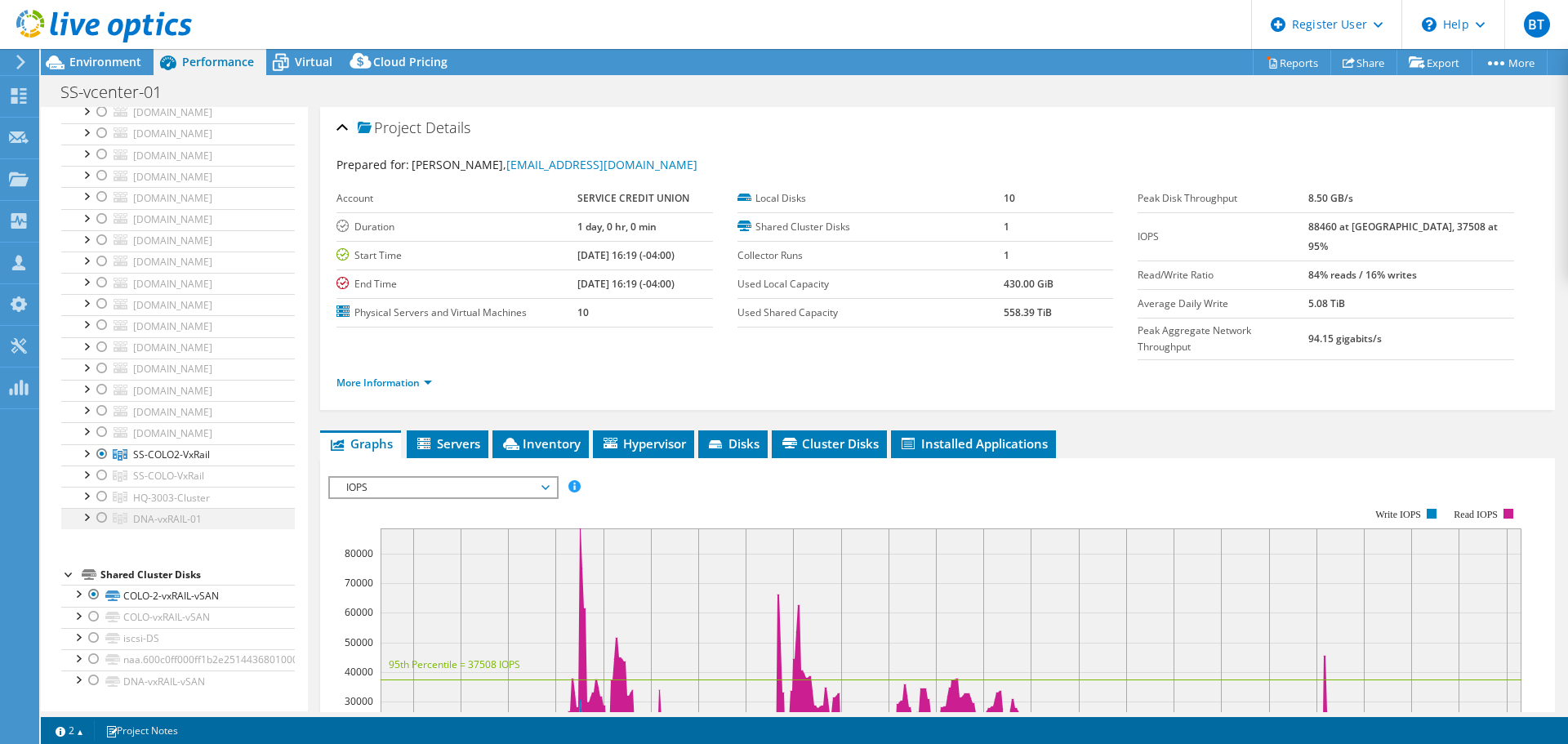
click at [96, 513] on div at bounding box center [102, 518] width 16 height 20
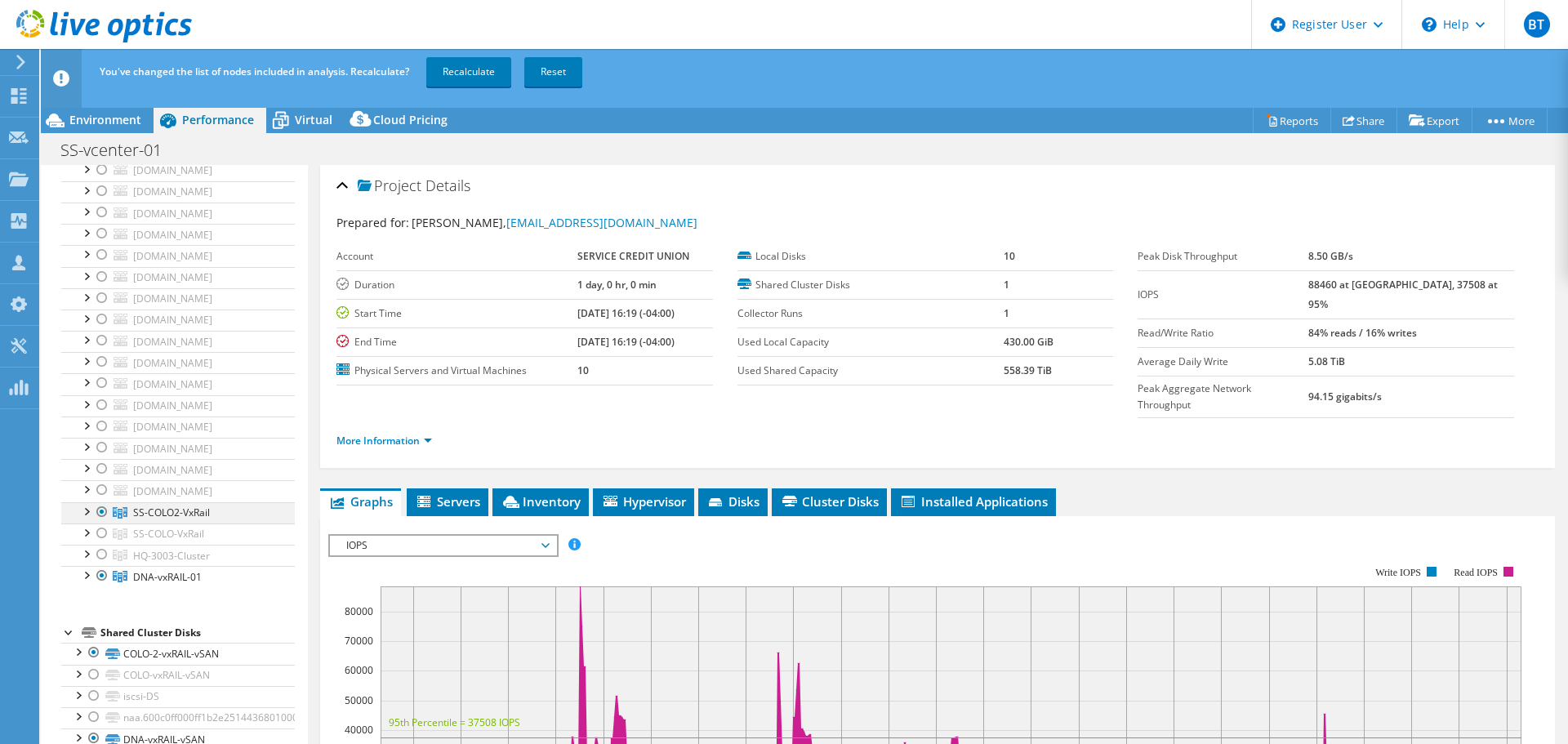
click at [99, 514] on div at bounding box center [102, 513] width 16 height 20
click at [464, 80] on link "Recalculate" at bounding box center [469, 71] width 85 height 29
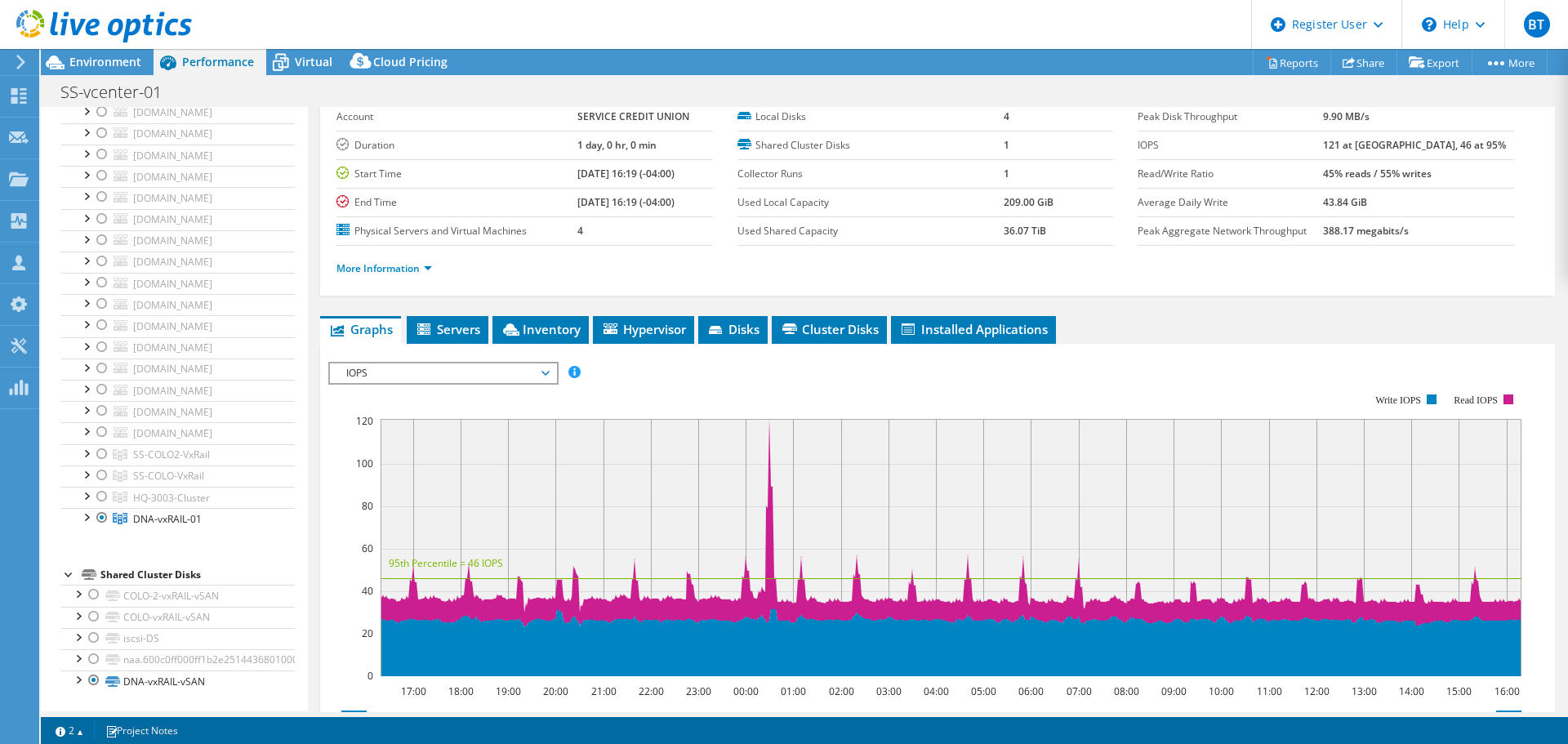
scroll to position [0, 0]
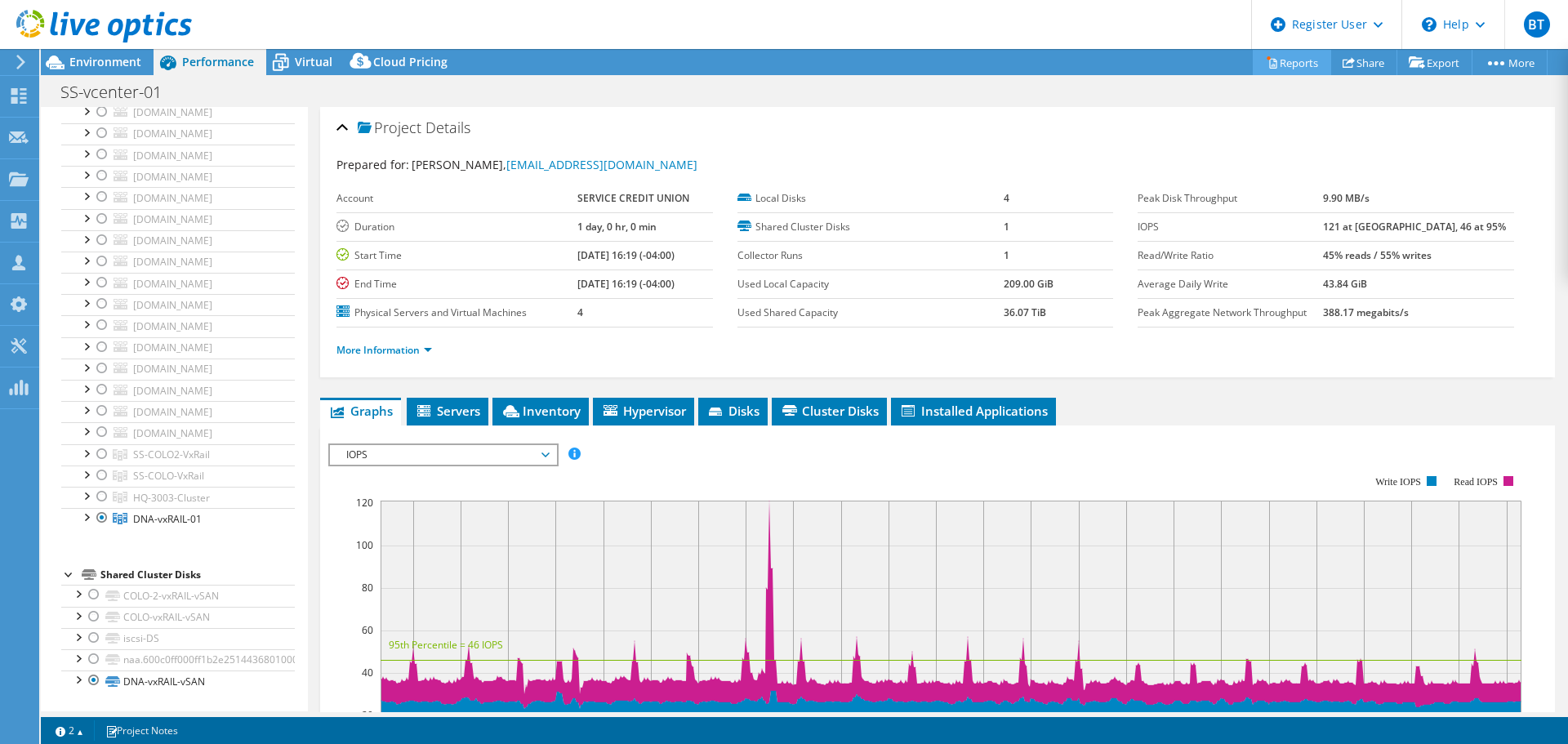
click at [1284, 67] on link "Reports" at bounding box center [1291, 62] width 78 height 26
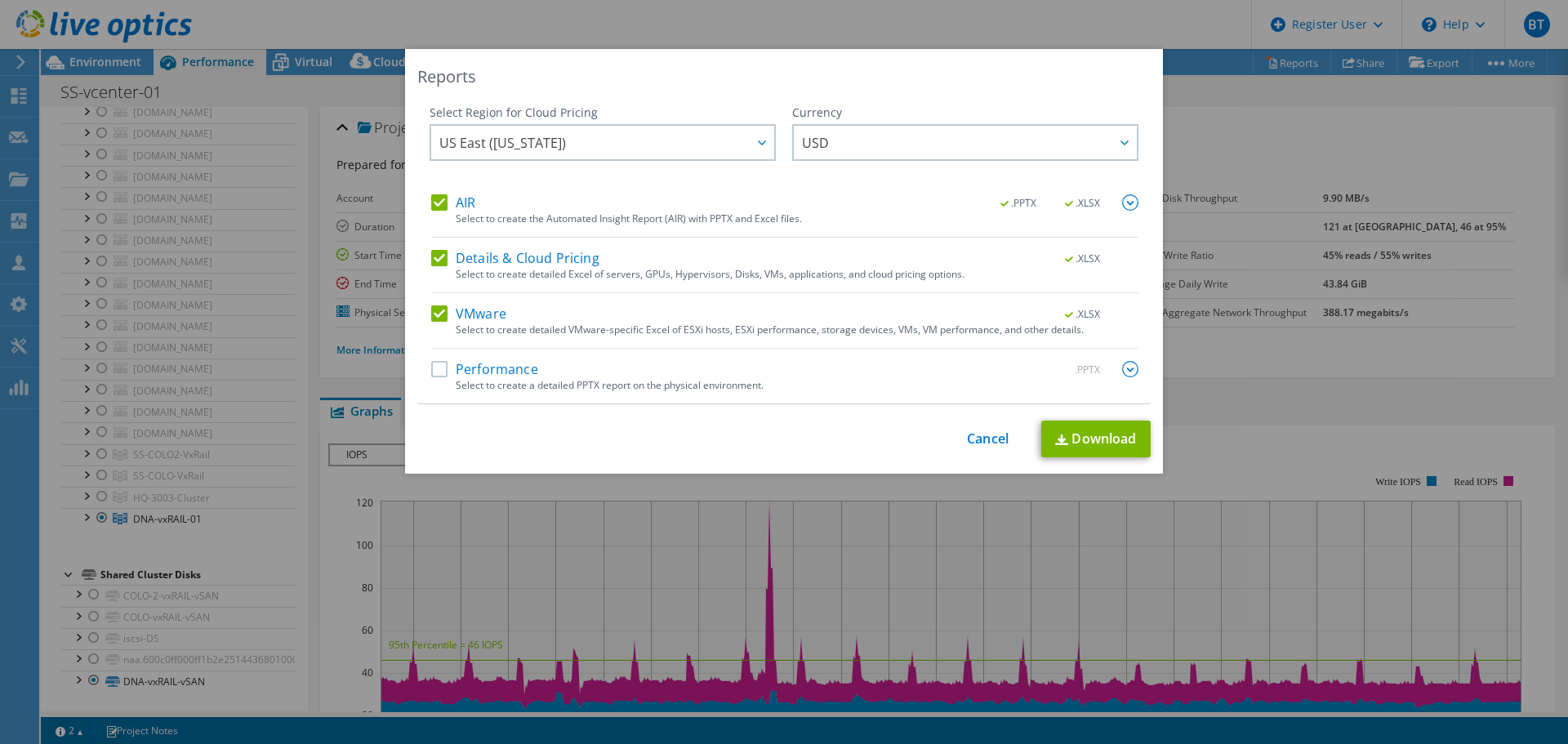
click at [435, 377] on label "Performance" at bounding box center [484, 369] width 107 height 16
click at [0, 0] on input "Performance" at bounding box center [0, 0] width 0 height 0
click at [1060, 439] on img at bounding box center [1061, 440] width 13 height 11
click at [968, 438] on link "Cancel" at bounding box center [987, 439] width 42 height 16
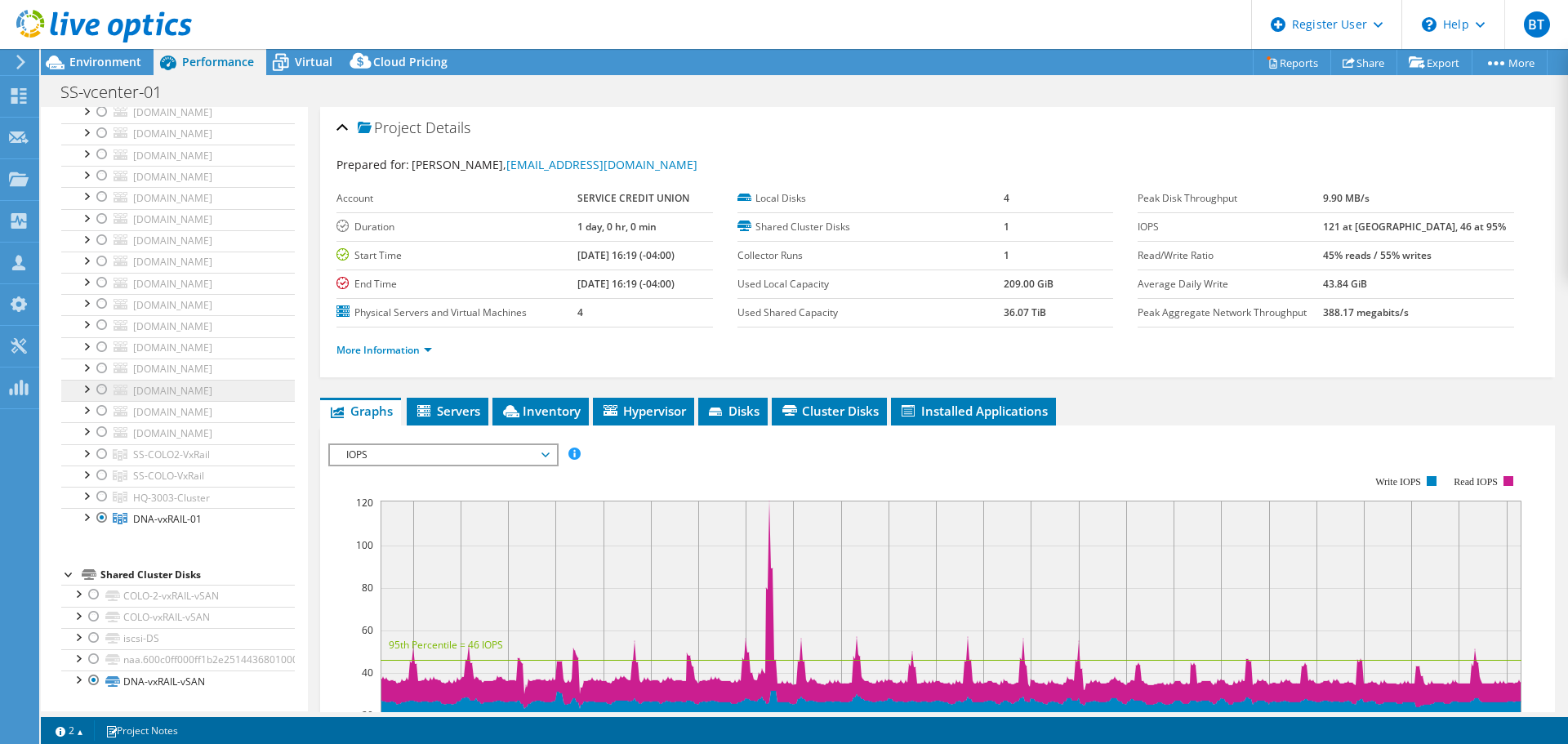
scroll to position [1167, 0]
click at [98, 457] on div at bounding box center [102, 454] width 16 height 20
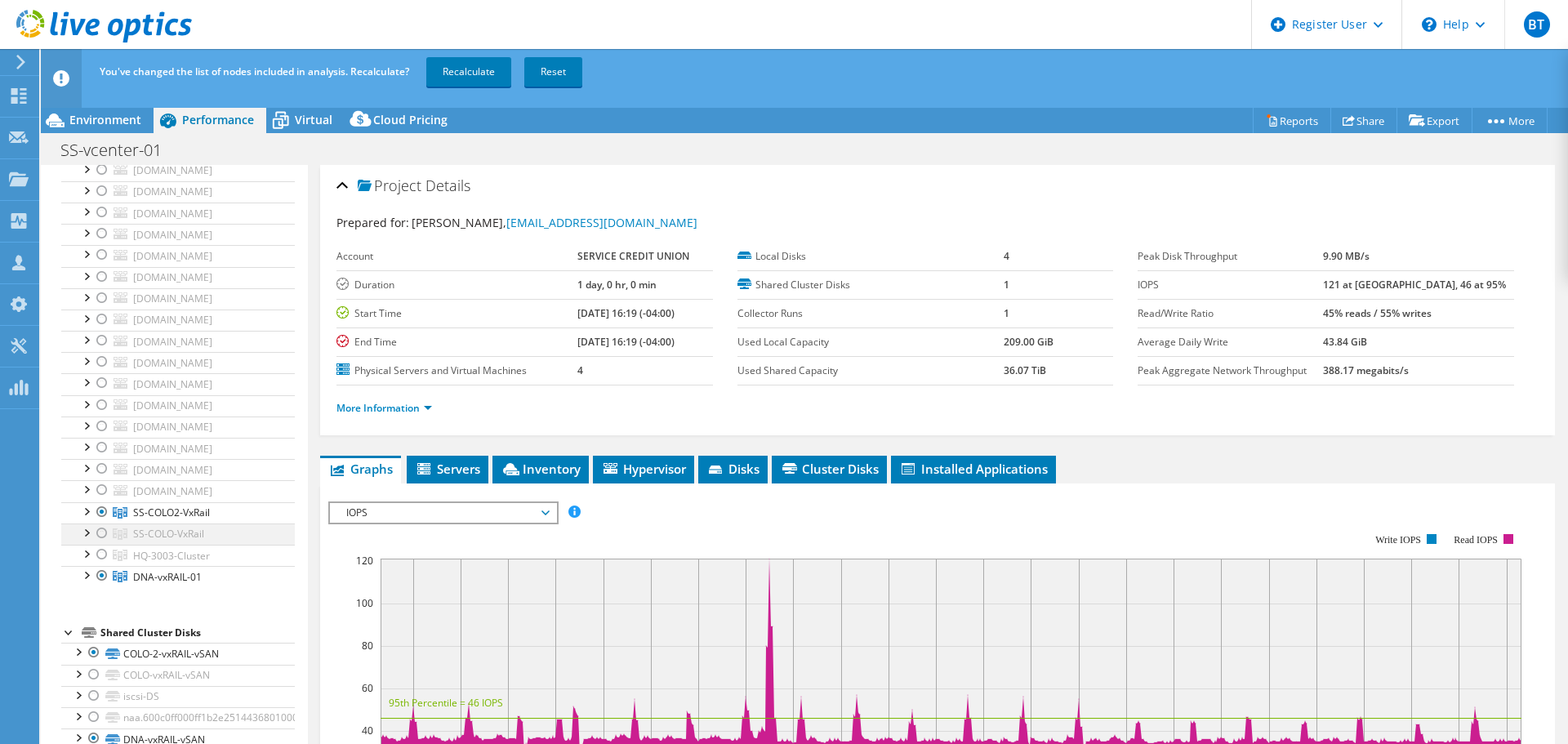
click at [101, 532] on div at bounding box center [102, 534] width 16 height 20
click at [498, 73] on link "Recalculate" at bounding box center [469, 71] width 85 height 29
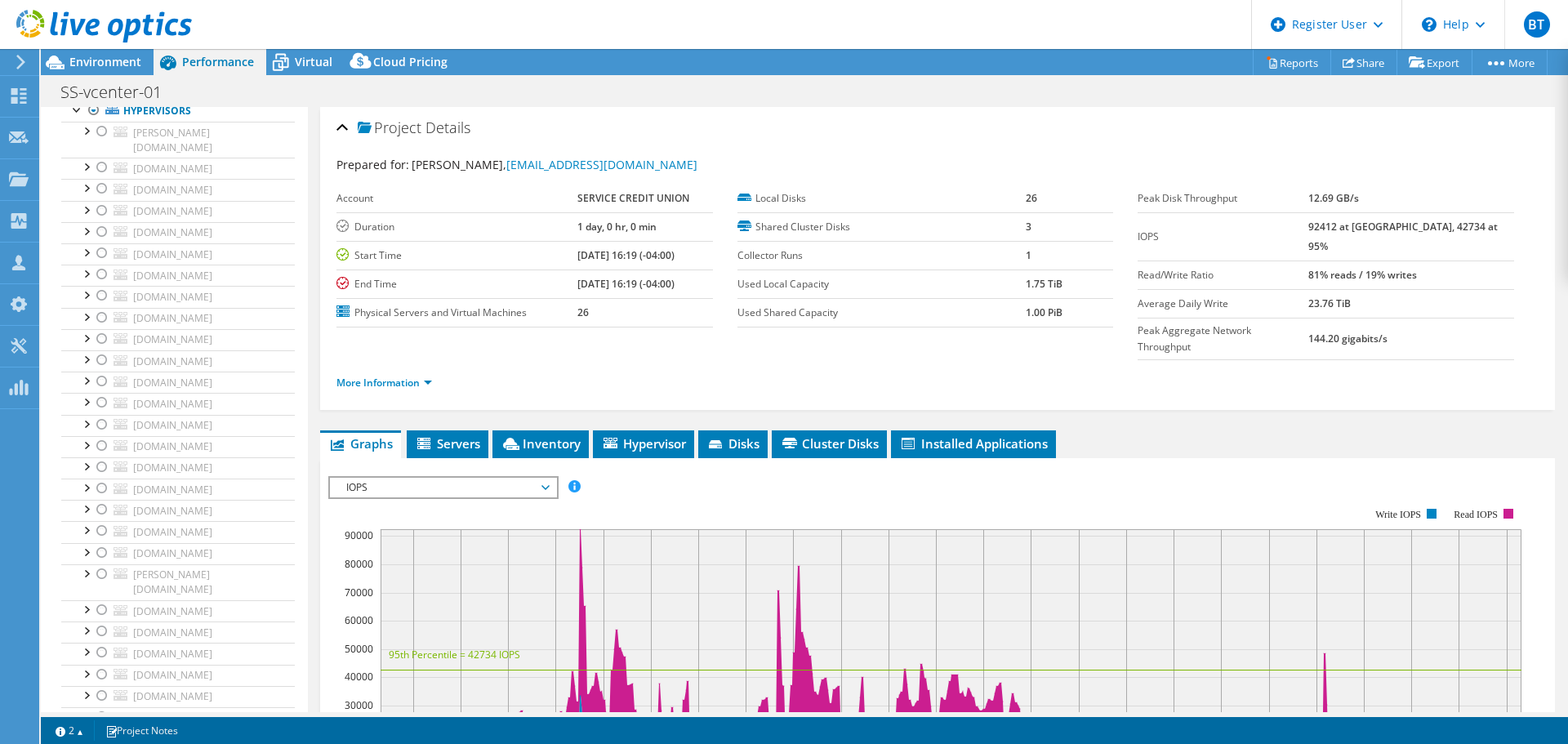
scroll to position [0, 0]
